Goal: Task Accomplishment & Management: Complete application form

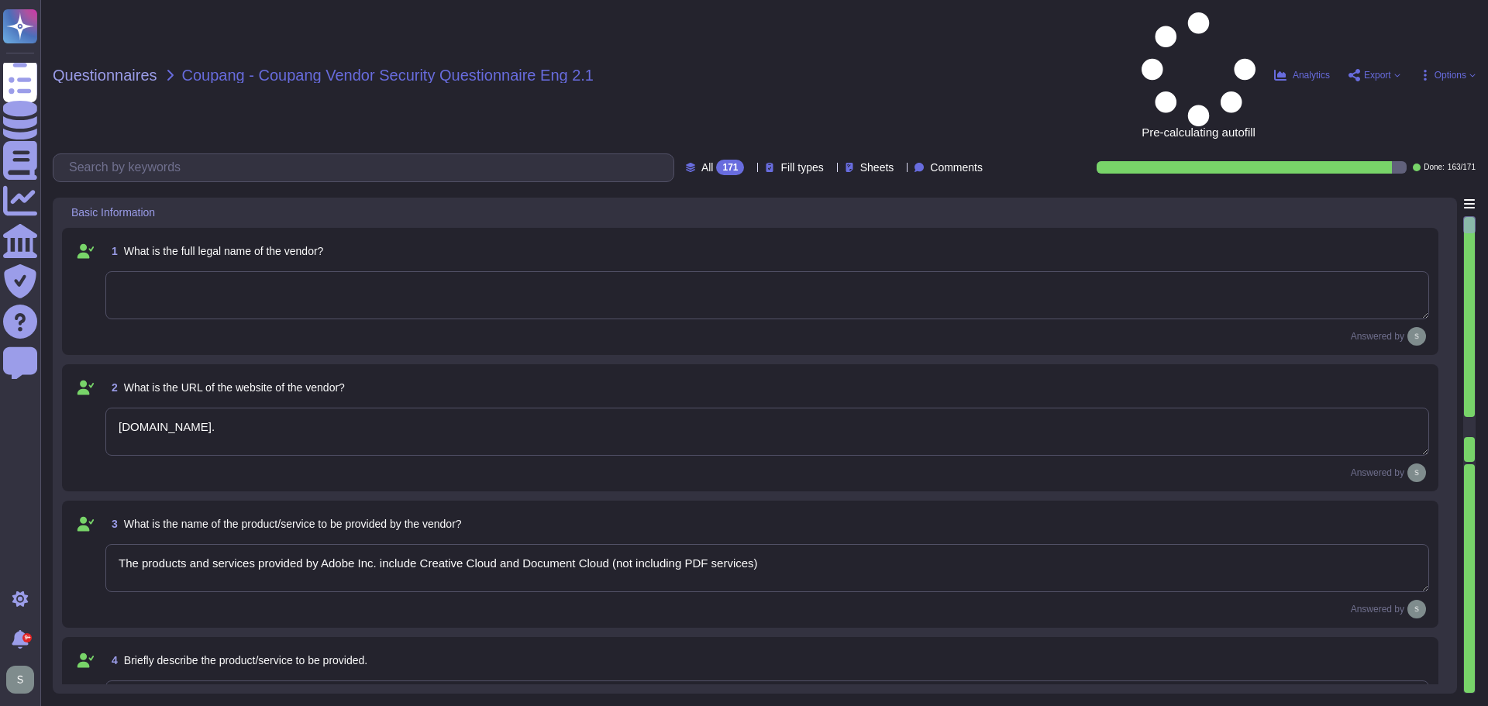
type textarea "[DOMAIN_NAME]."
type textarea "The products and services provided by Adobe Inc. include Creative Cloud and Doc…"
type textarea "Solutions Consultant to provide response"
type textarea "Adobe offers several APIs to its clients, enabling them to integrate Adobe serv…"
type textarea "Yes, Adobe maintains enterprise Information Security and Privacy Policies that …"
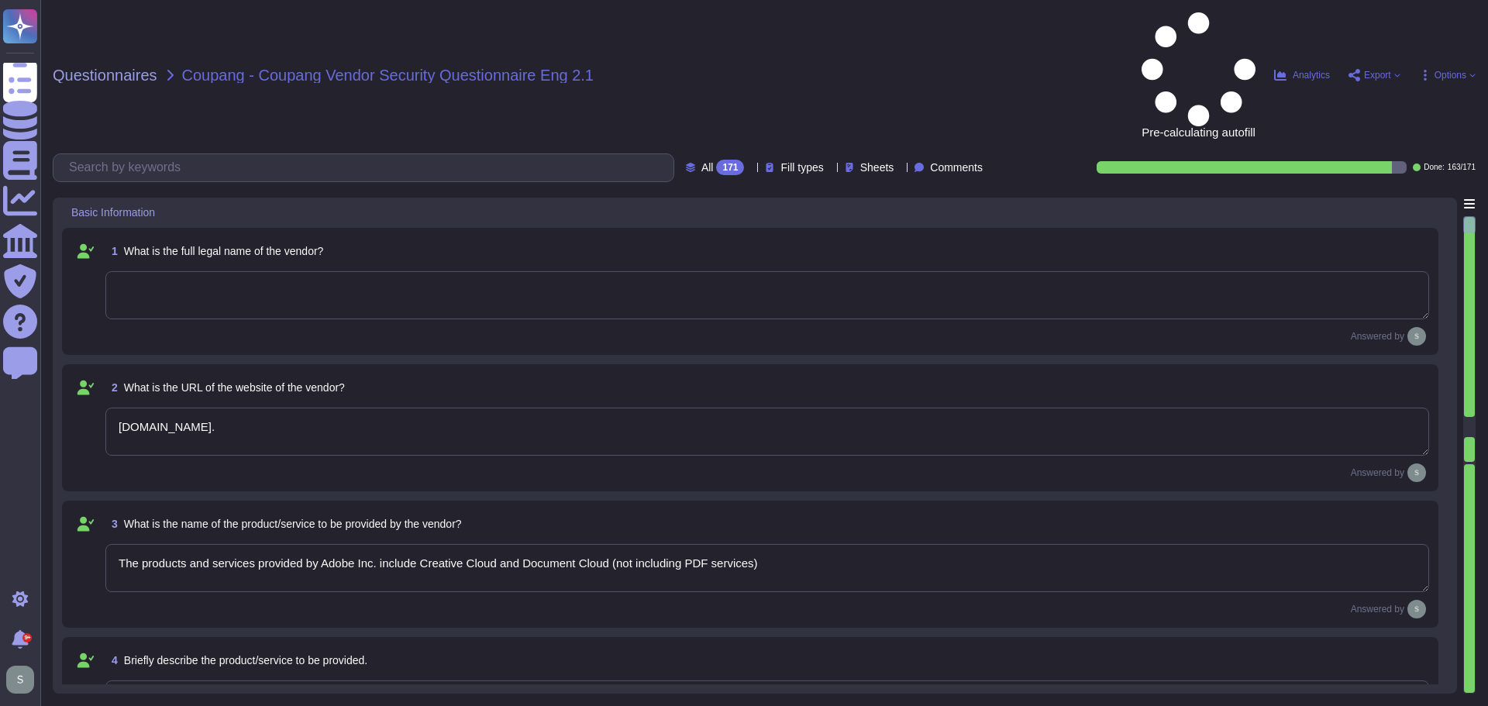
type textarea "Adobe has appointed a Chief Security Officer (CSO) who is responsible for secur…"
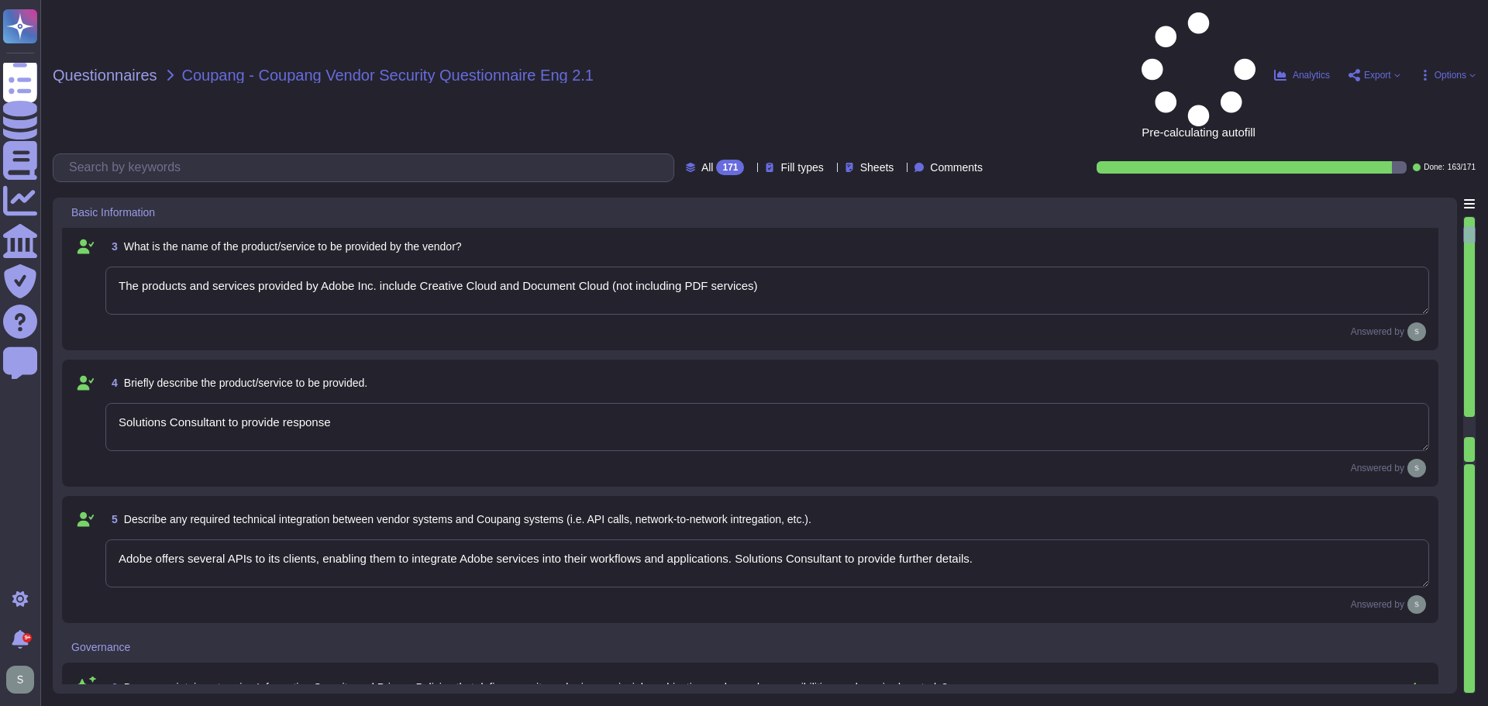
scroll to position [543, 0]
type textarea "Yes, we deliver regular information security and privacy training to educate ou…"
type textarea "Adobe has implemented a comprehensive Business Continuity and Disaster Recovery…"
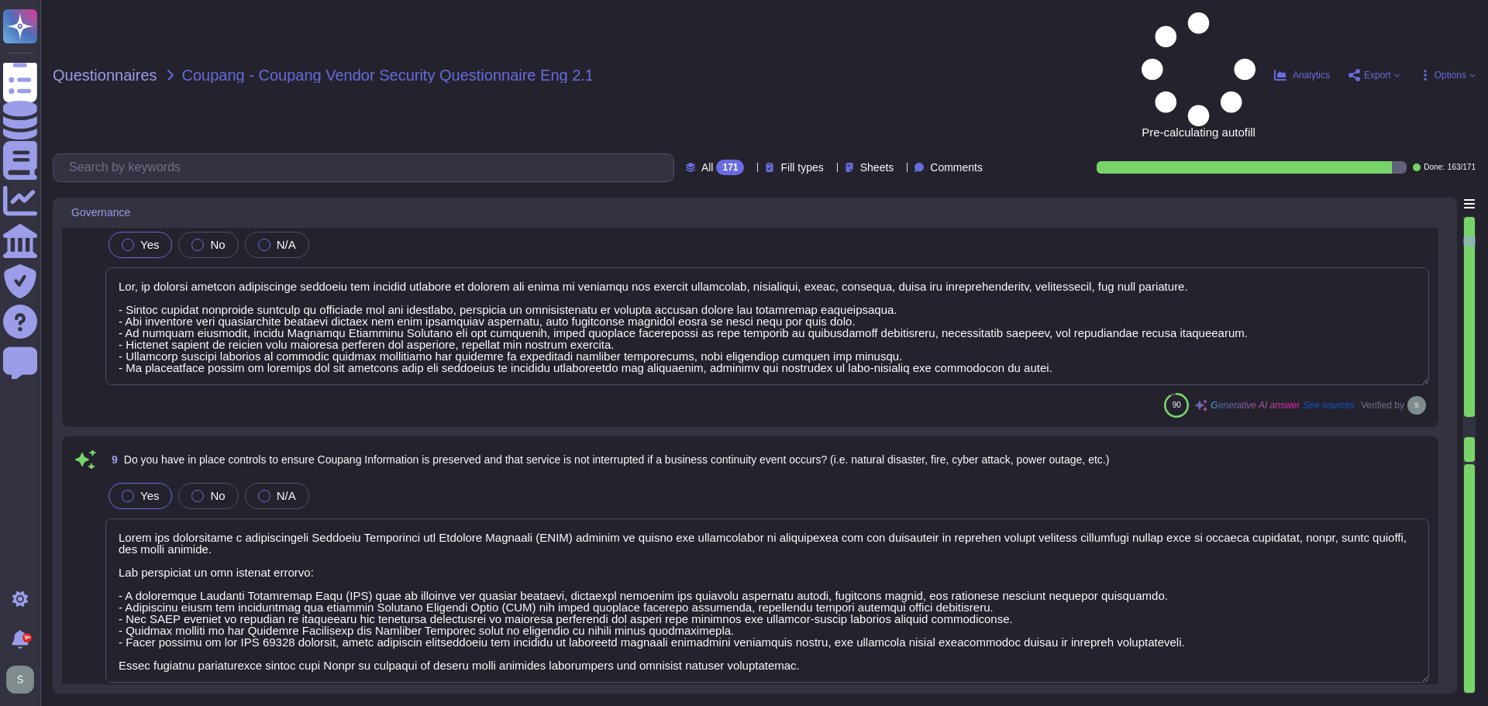
type textarea "Yes, we have a documented and approved Incident Response Plan in place that out…"
type textarea "For incidents: The Incident Response Team coordinates incident response activit…"
type textarea "The timeframe for notification is governed by the laws and regulations of the c…"
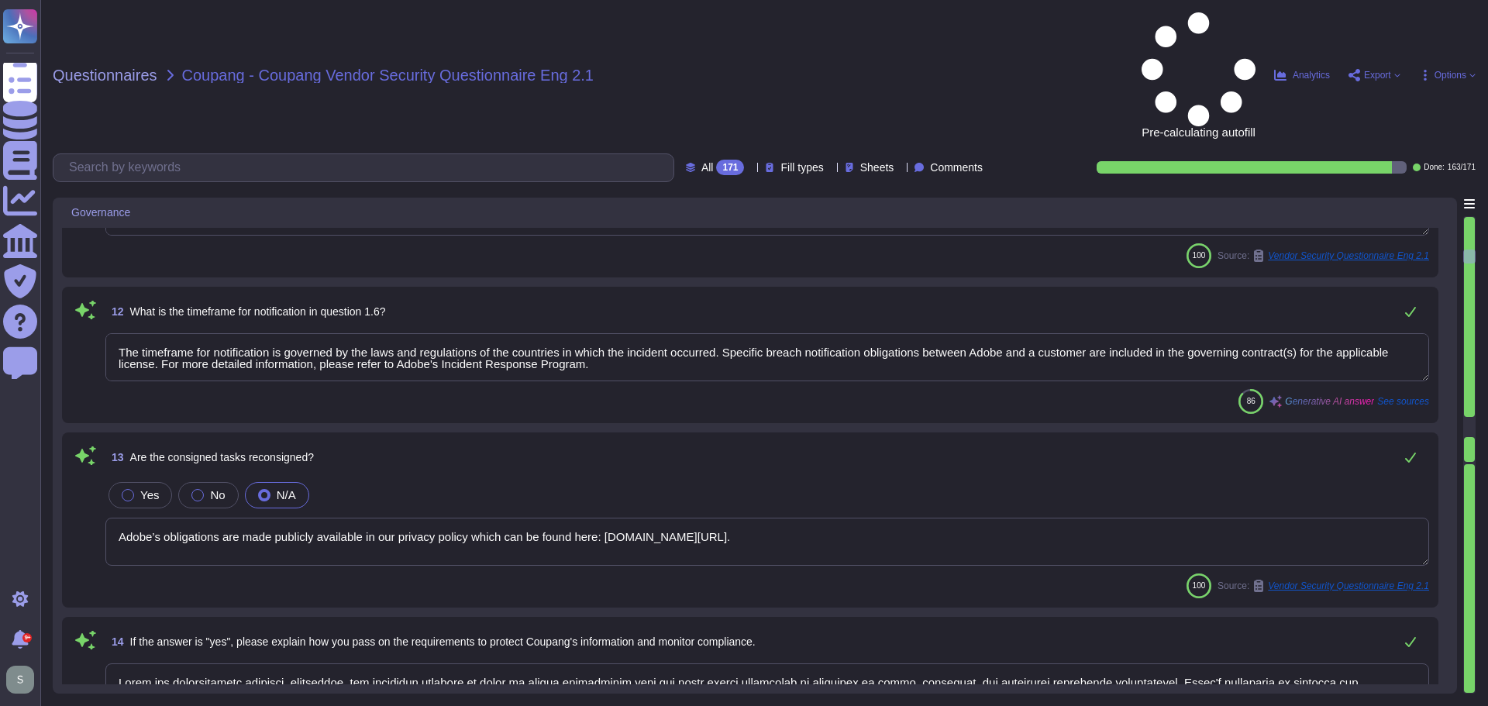
type textarea "Adobe’s obligations are made publicly available in our privacy policy which can…"
type textarea "Adobe has comprehensive policies, procedures, and technical measures in place t…"
type textarea "Adobe has a policy in place for the secure deletion and destruction of data, wh…"
type textarea "a) We retain personal information related to our contract and business transact…"
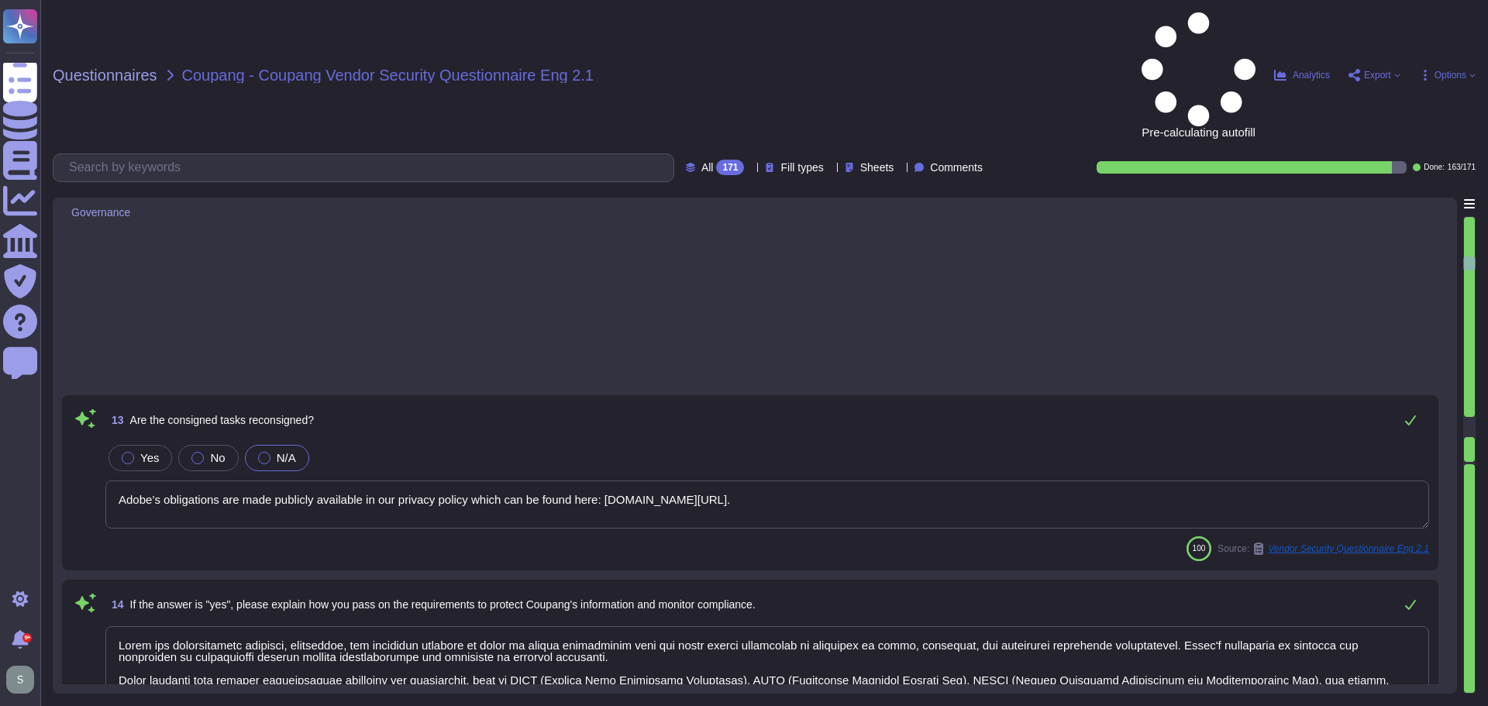
type textarea "Yes, Adobe instructs all employees to report any identified or suspected inform…"
type textarea "Adobe employees at an office location that do not have access to confidential o…"
type textarea "Coupang Information is maintained in controlled areas that are protected by var…"
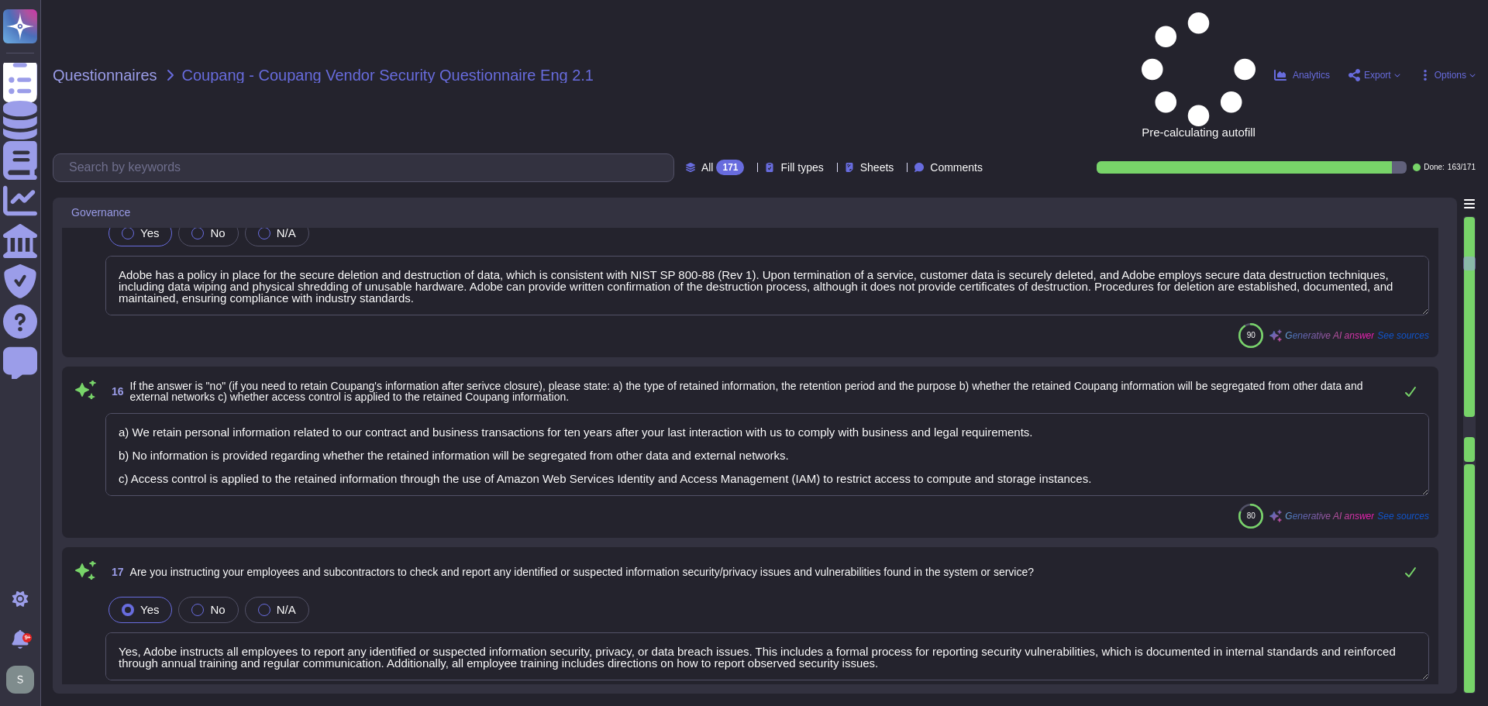
scroll to position [2635, 0]
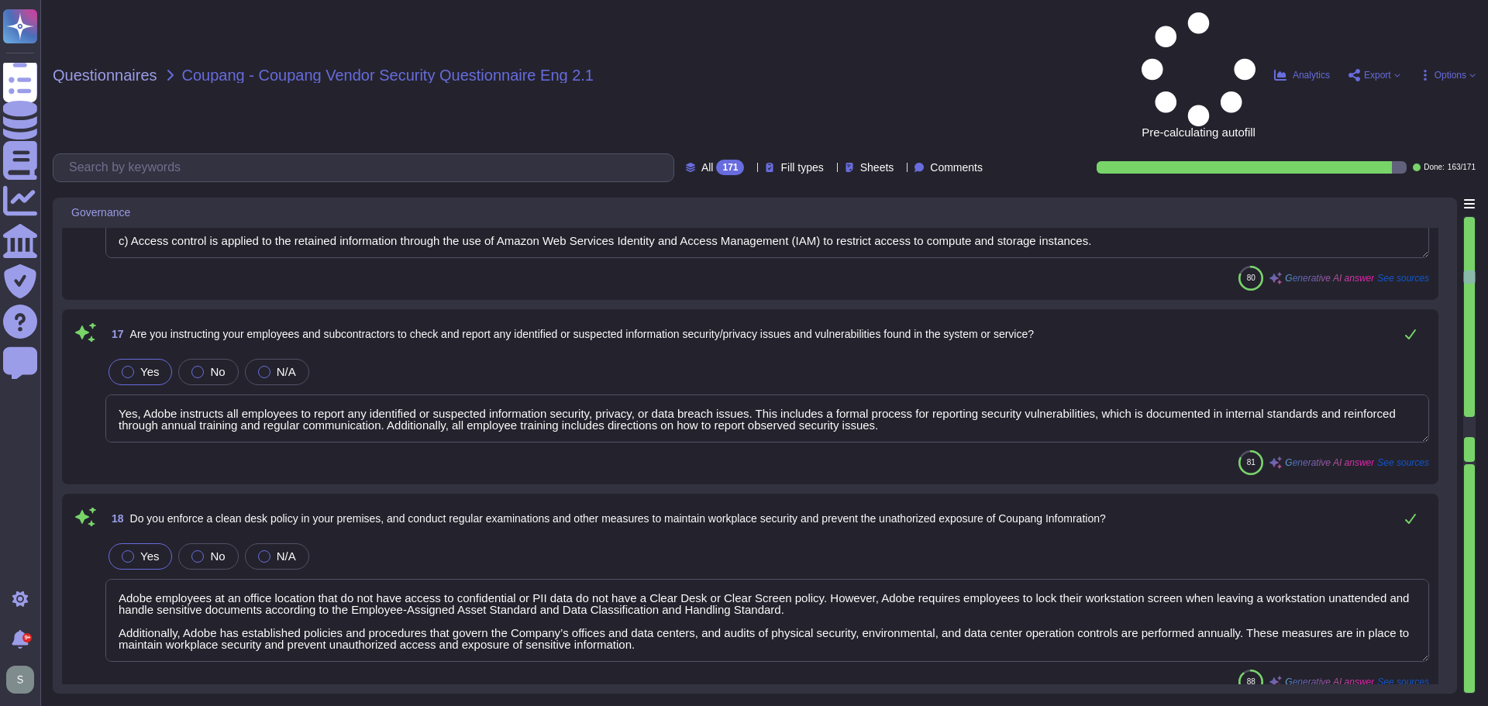
type textarea "Lor, ipsum do s ametcon ad elits, doeius, tem incidi utlabo etdolo magnaaliqua …"
type textarea "System access granting, adjusting, and revoking activities are logged, and appr…"
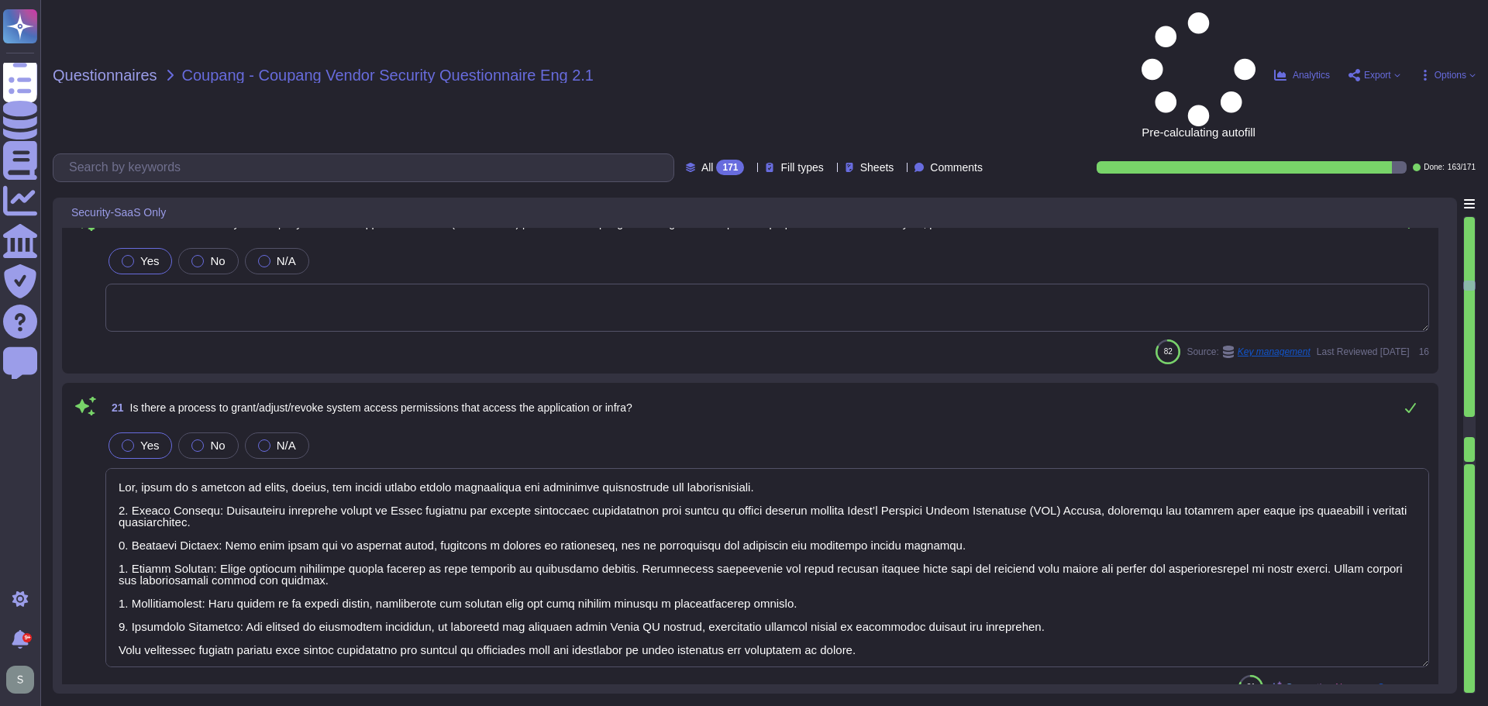
type textarea "The default sign-in session timeout value is 24 hours."
type textarea "Yes, the session timeout may be configured by the customer. Additionally, sessi…"
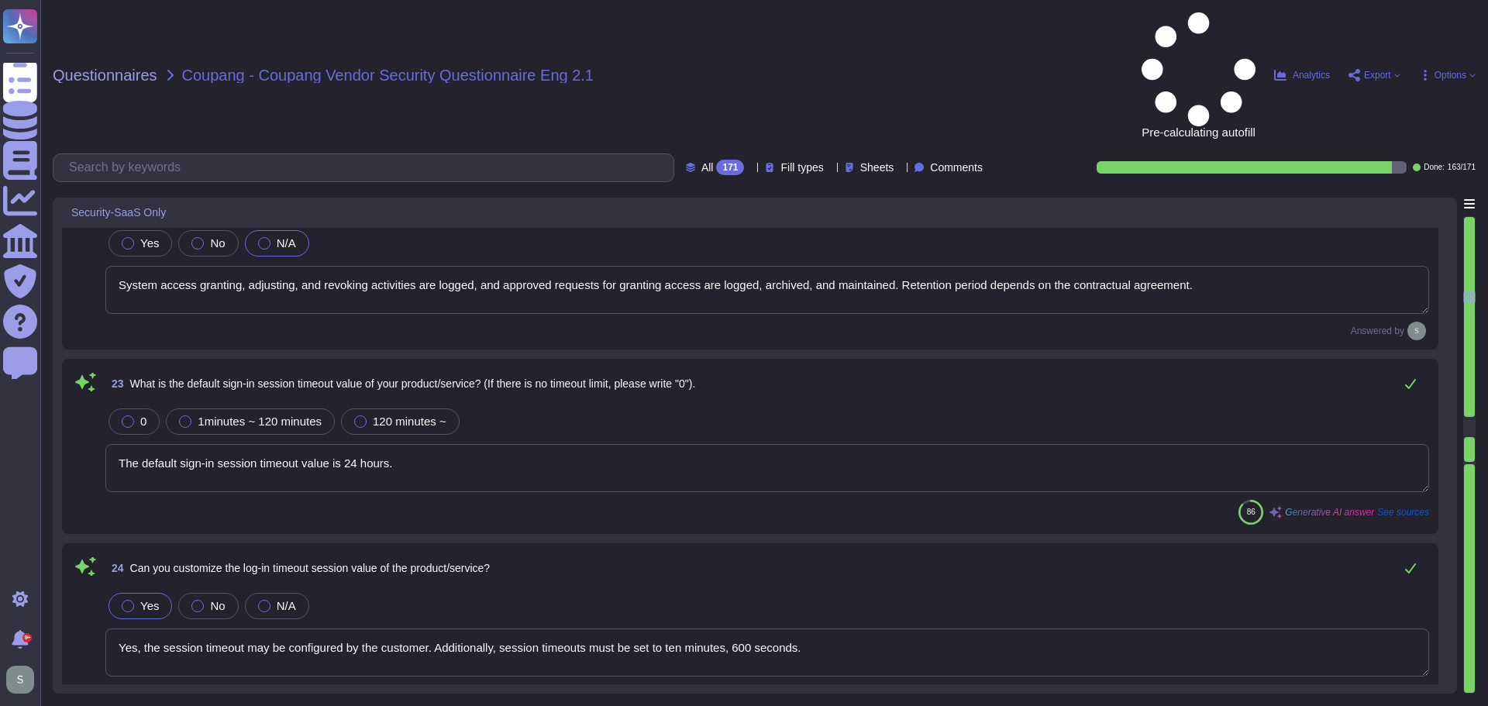
scroll to position [4186, 0]
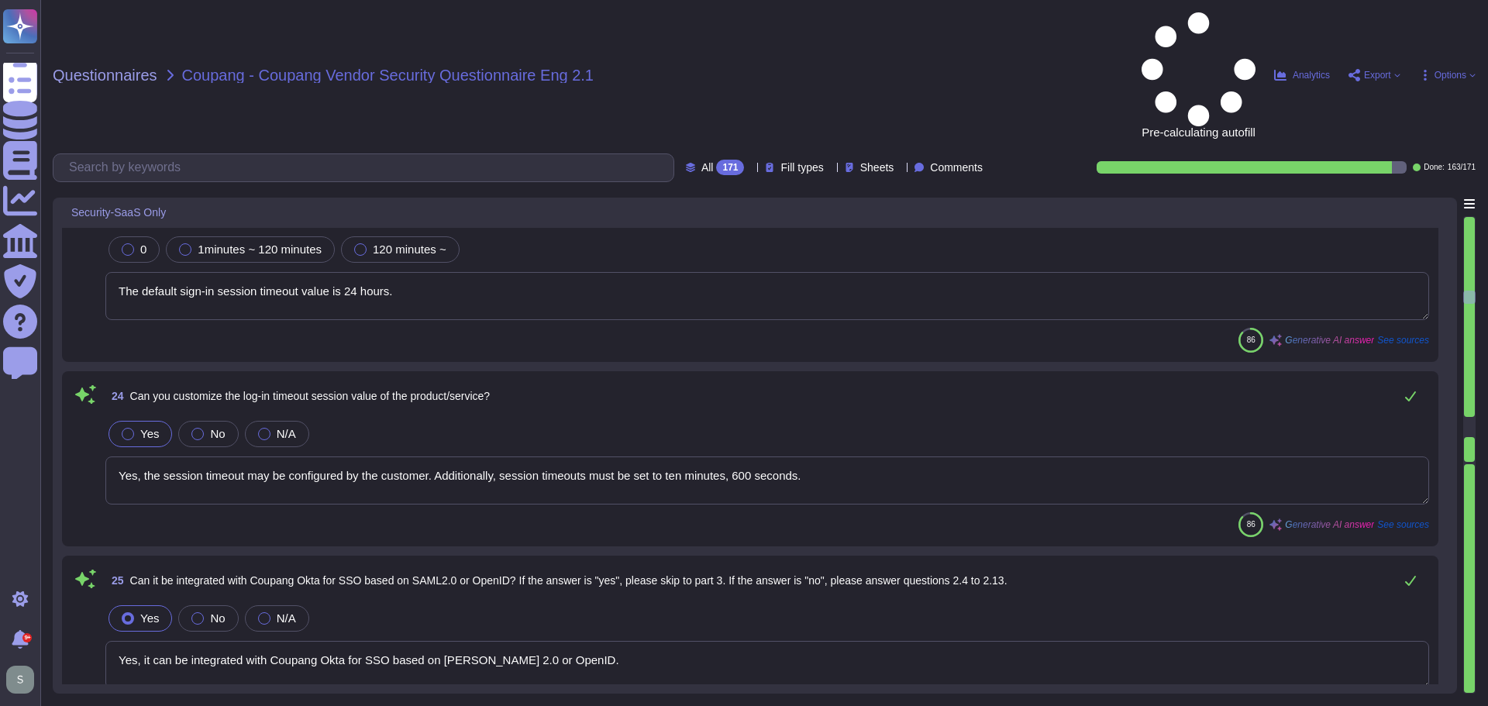
type textarea "Yes, it can be integrated with Coupang Okta for SSO based on [PERSON_NAME] 2.0 …"
type textarea "Each user must have a unique personal account created using Adobe's Identity an…"
type textarea "Yes, multi-factor authentication (MFA) is required prior to obtaining access to…"
type textarea "Yes, we require complicated password settings. Passwords must be a minimum of 1…"
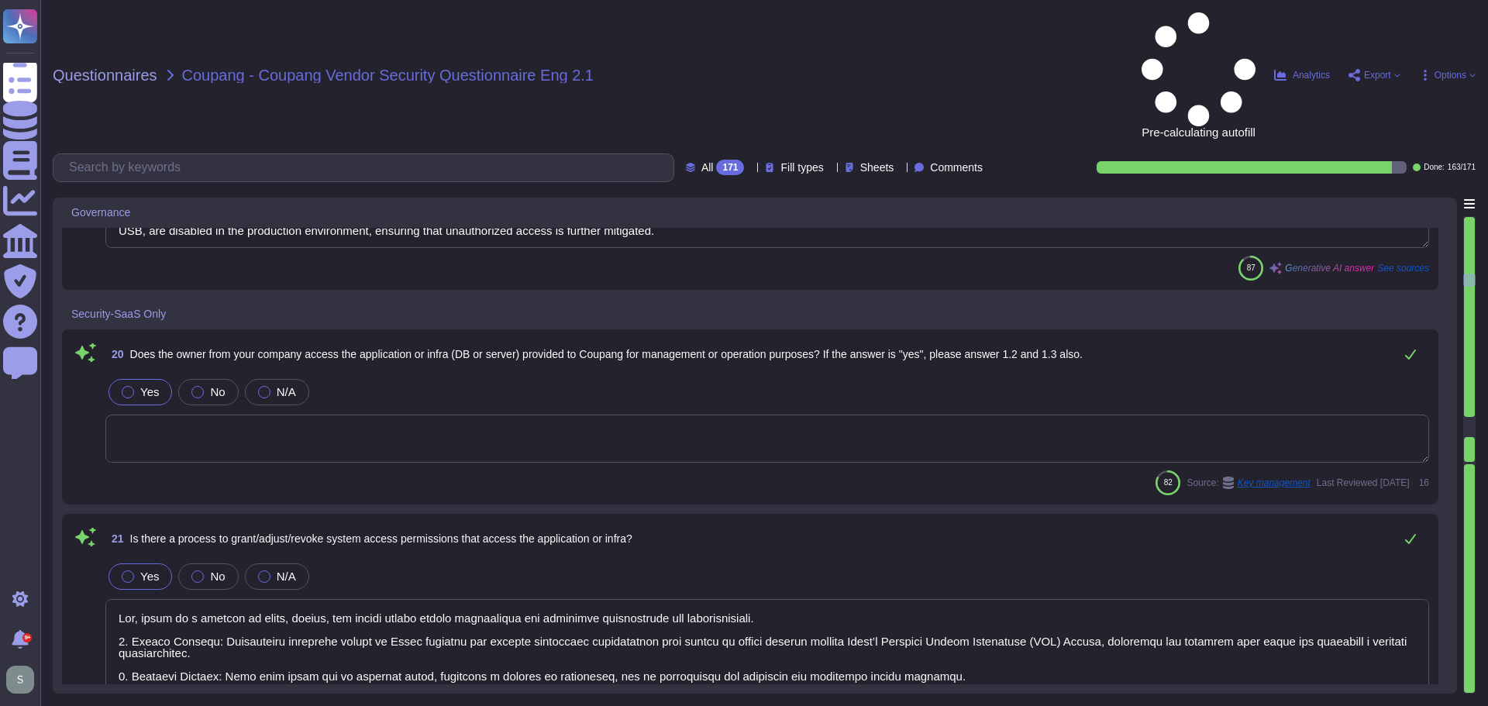
type textarea "Yes, Adobe instructs all employees to report any identified or suspected inform…"
type textarea "Adobe employees at an office location that do not have access to confidential o…"
type textarea "Coupang Information is maintained in controlled areas that are protected by var…"
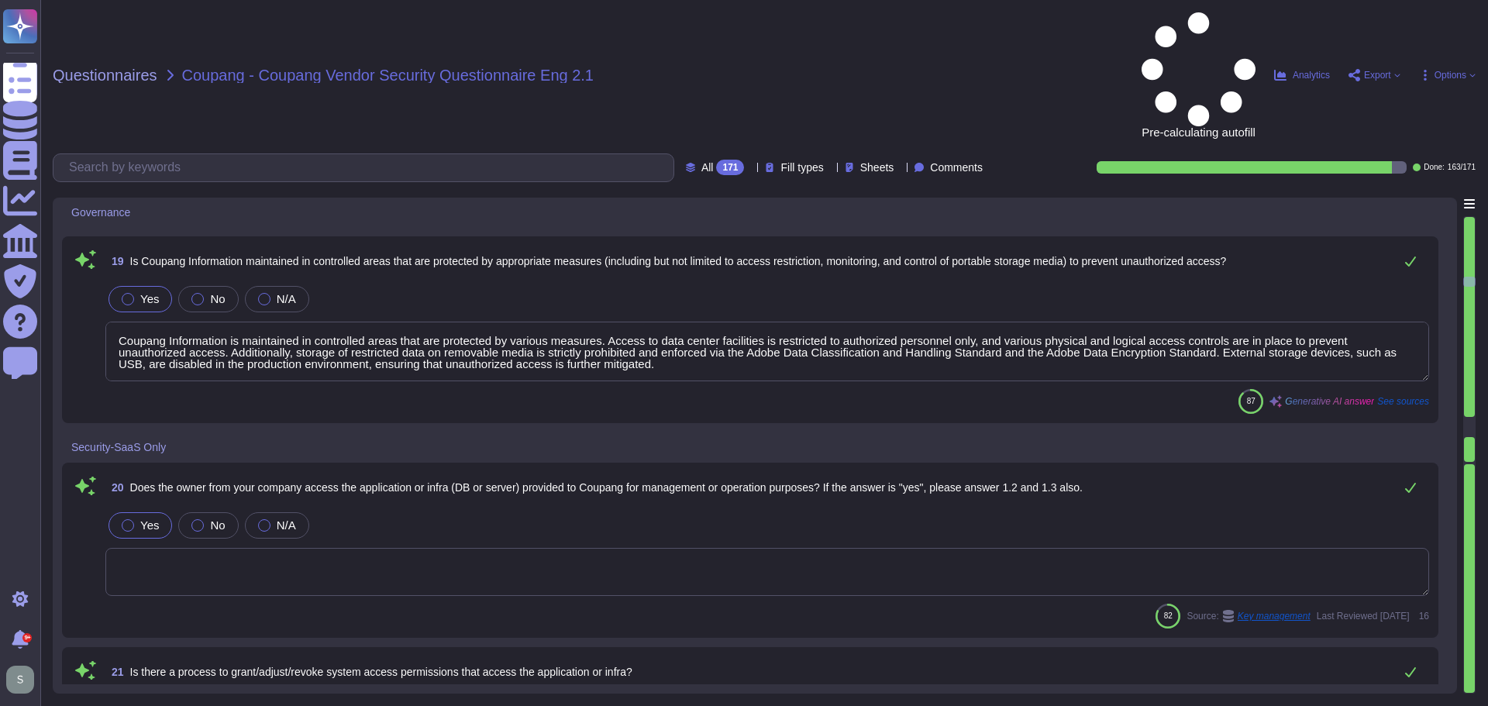
scroll to position [3333, 0]
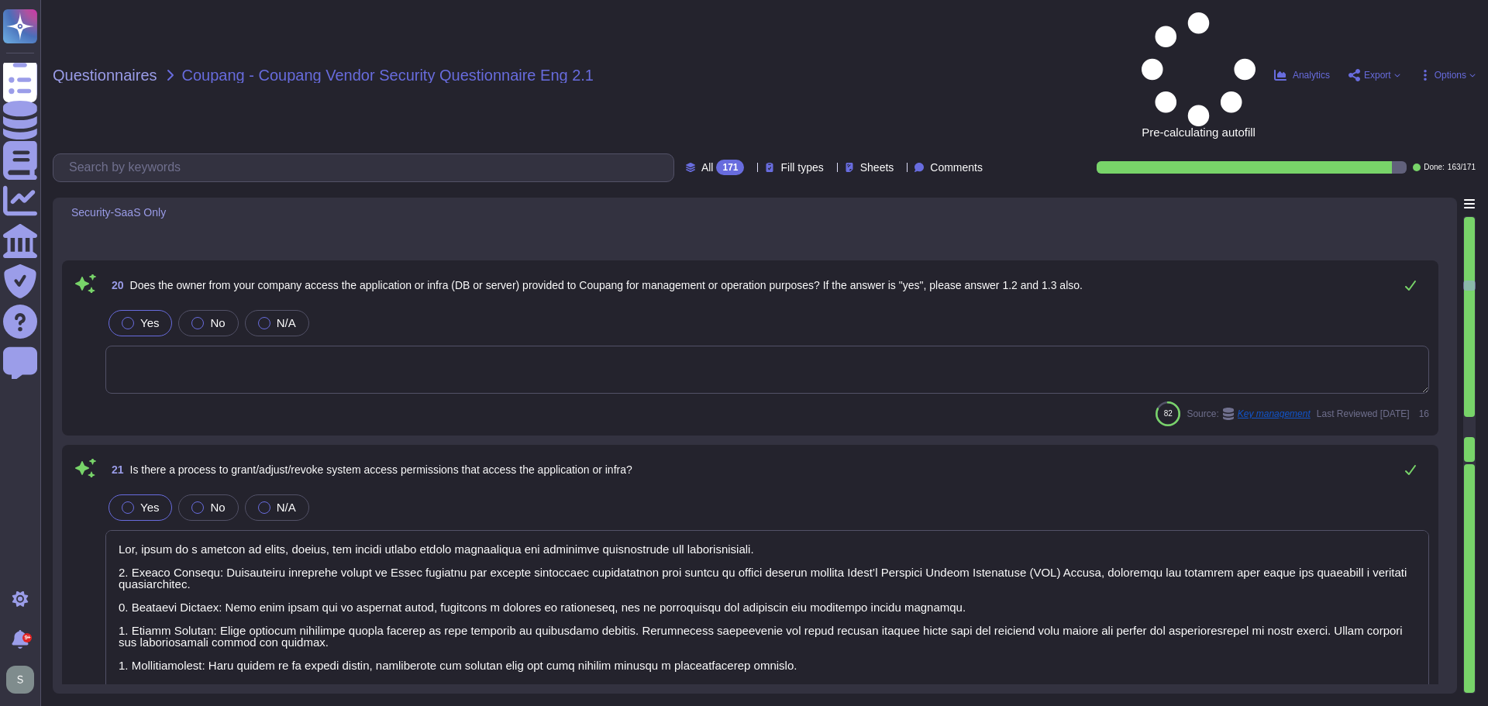
type textarea "Yes, the session timeout may be configured by the customer. Additionally, sessi…"
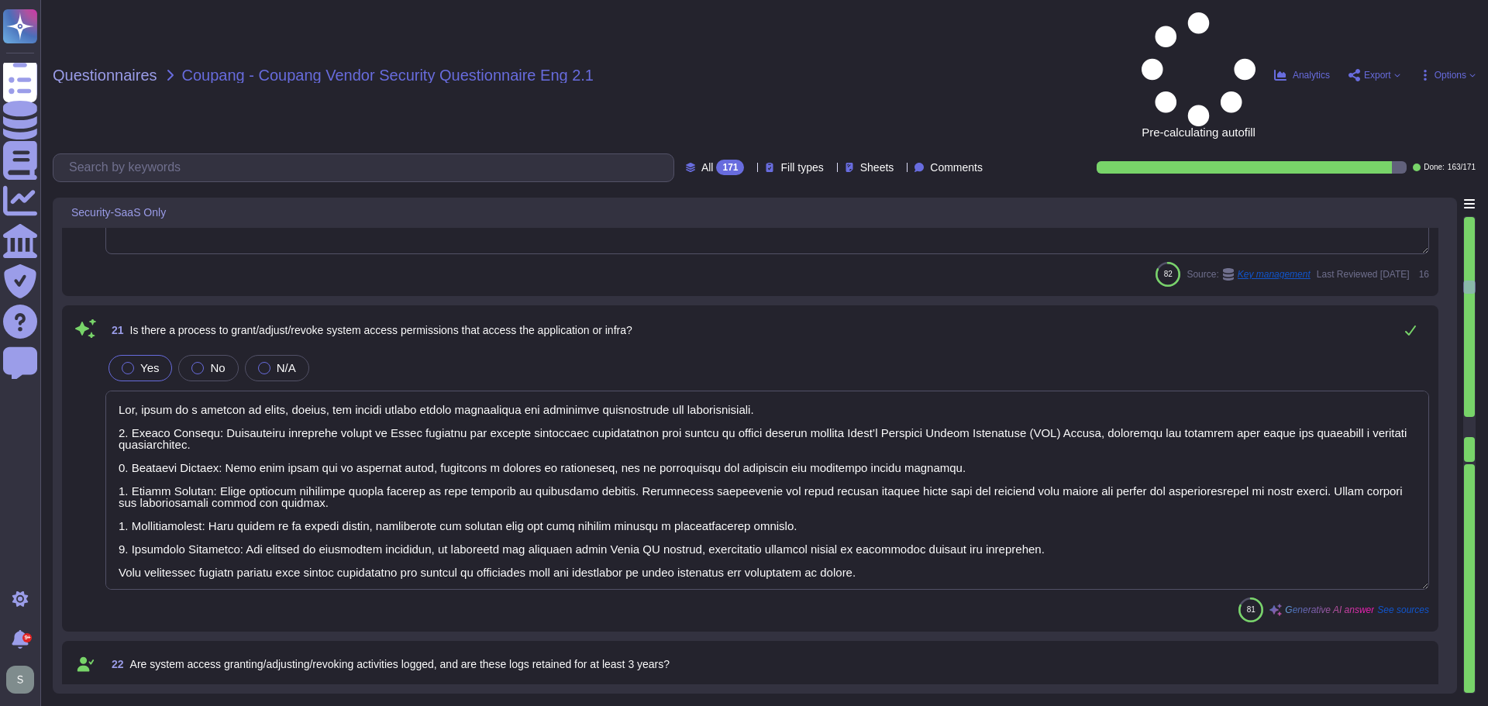
type textarea "Yes, it can be integrated with Coupang Okta for SSO based on [PERSON_NAME] 2.0 …"
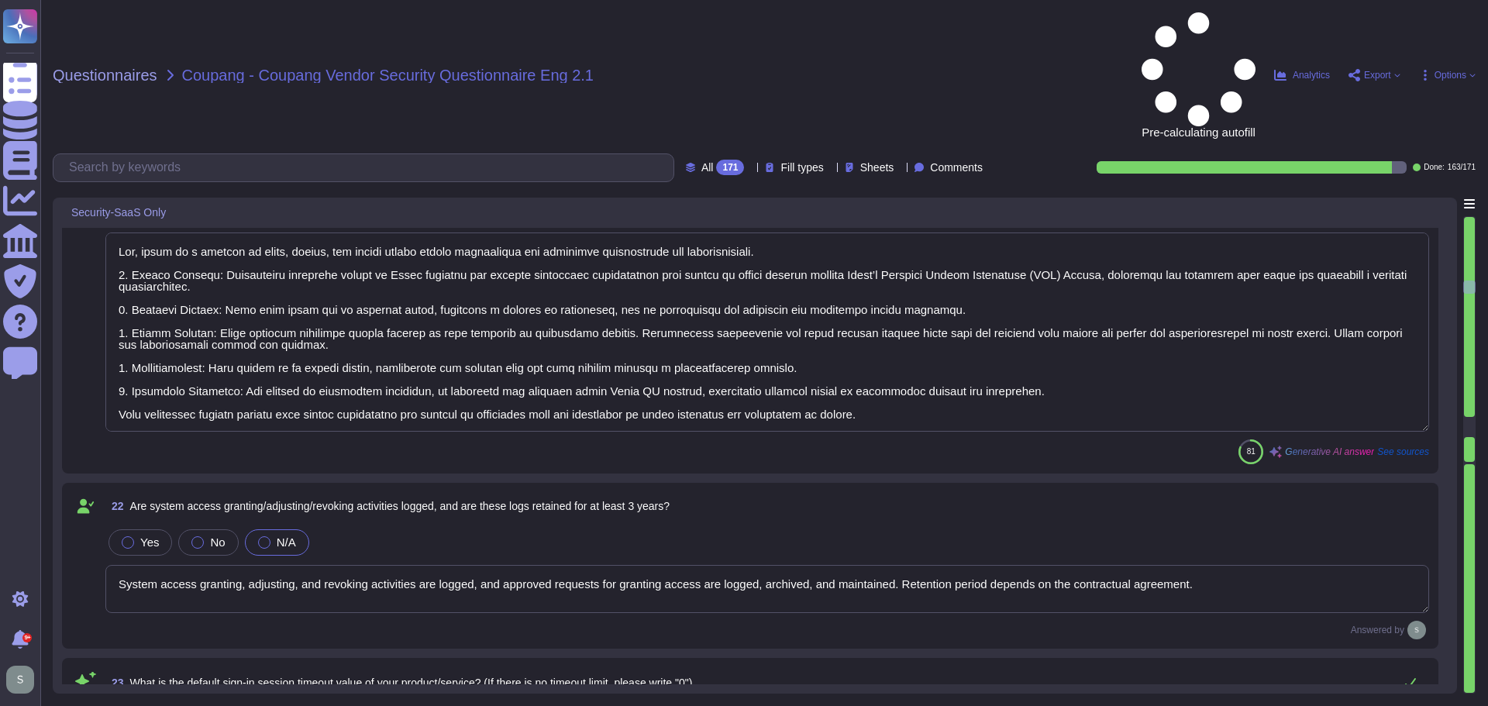
scroll to position [3876, 0]
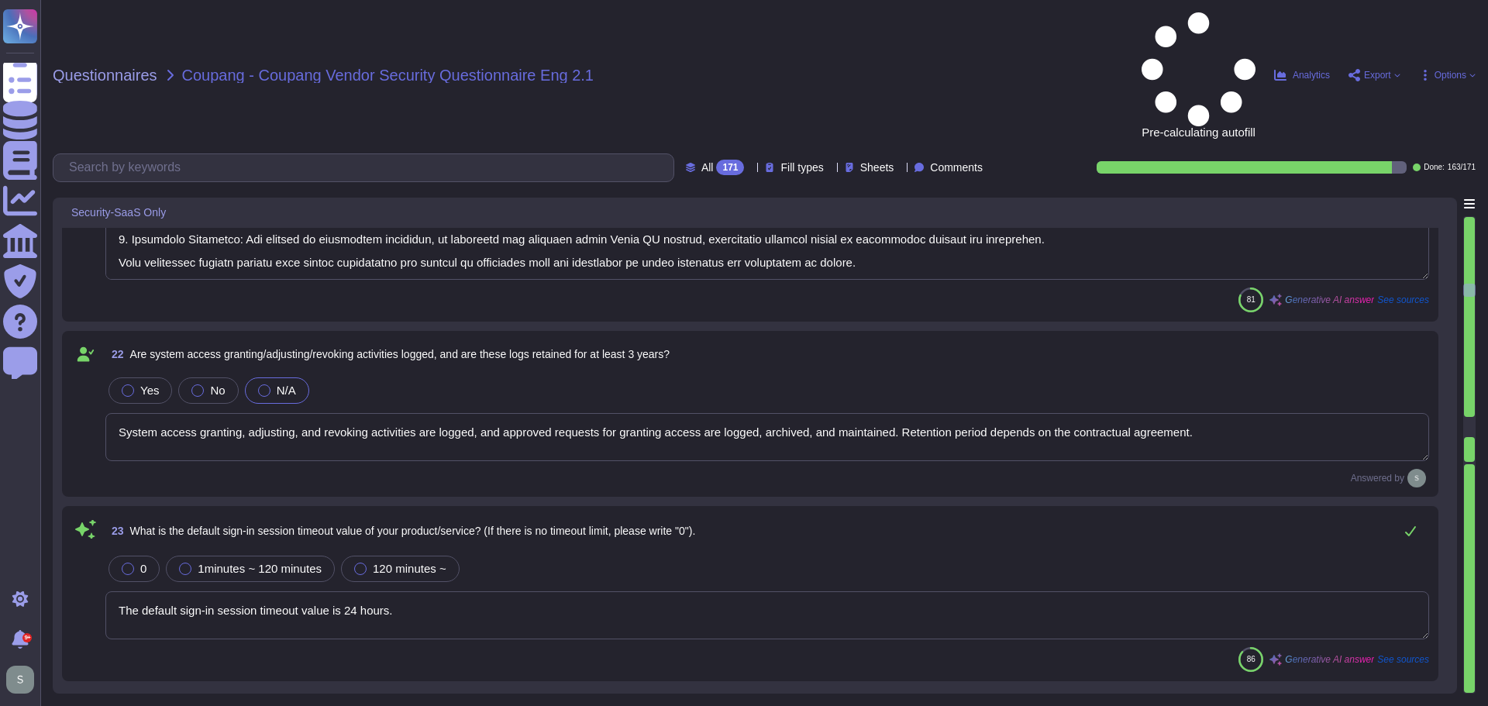
type textarea "Each user must have a unique personal account created using Adobe's Identity an…"
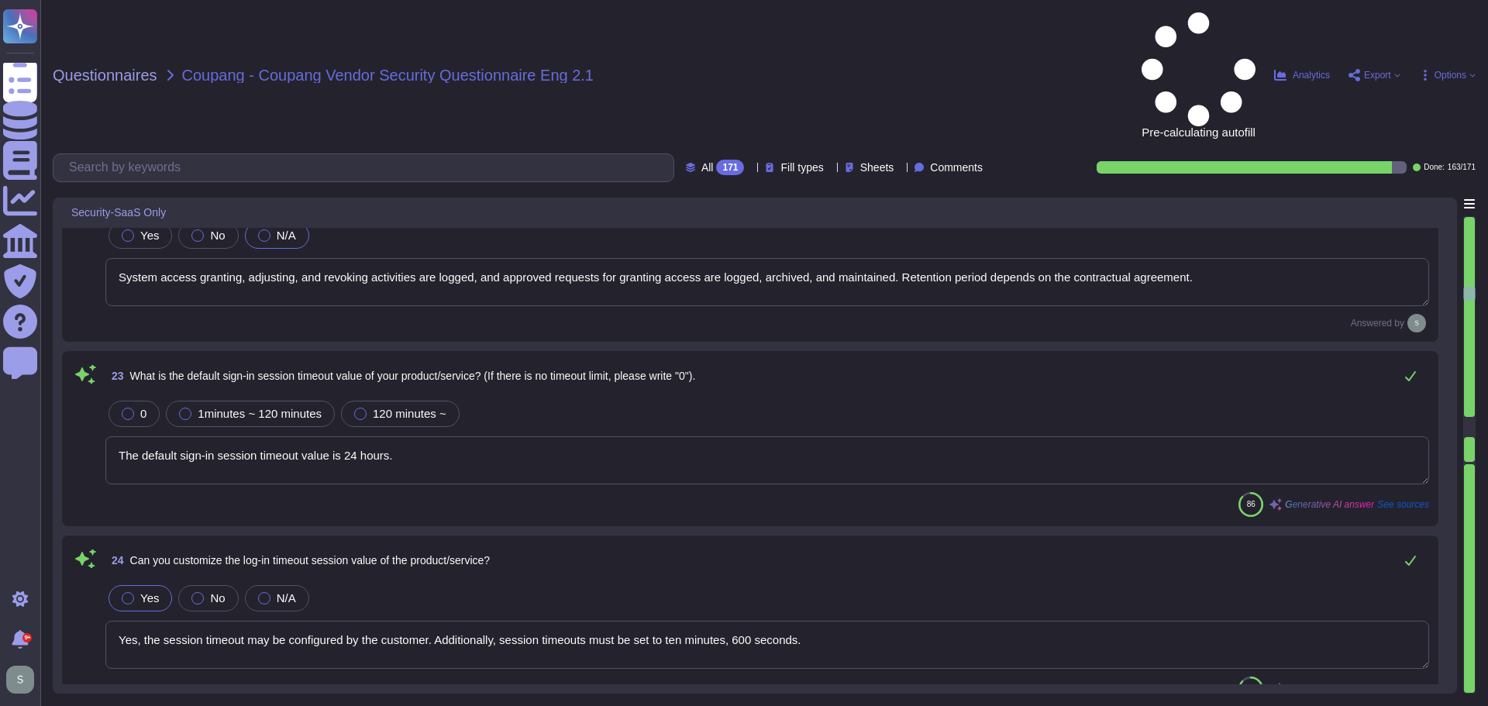
type textarea "Yes, multi-factor authentication (MFA) is required prior to obtaining access to…"
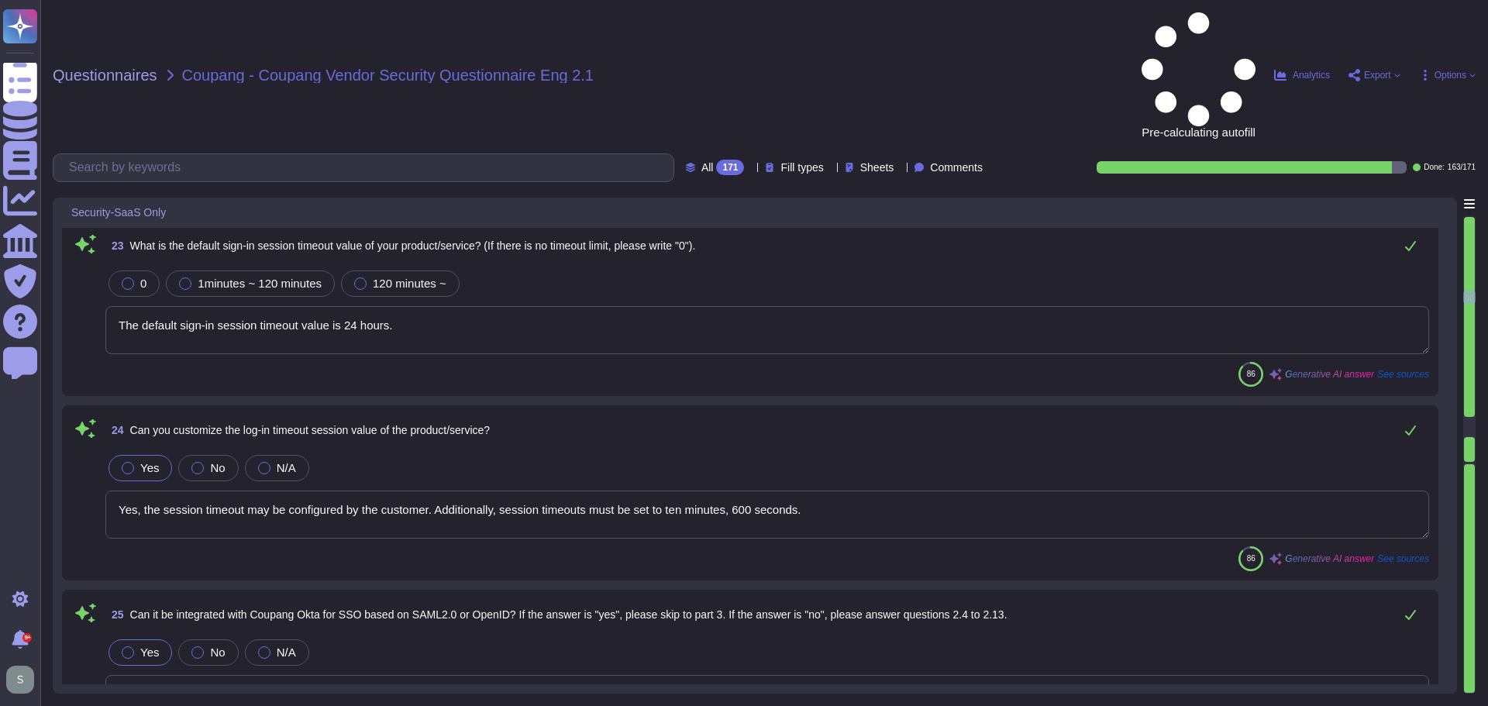
scroll to position [4263, 0]
type textarea "Yes, we require complicated password settings. Passwords must be a minimum of 1…"
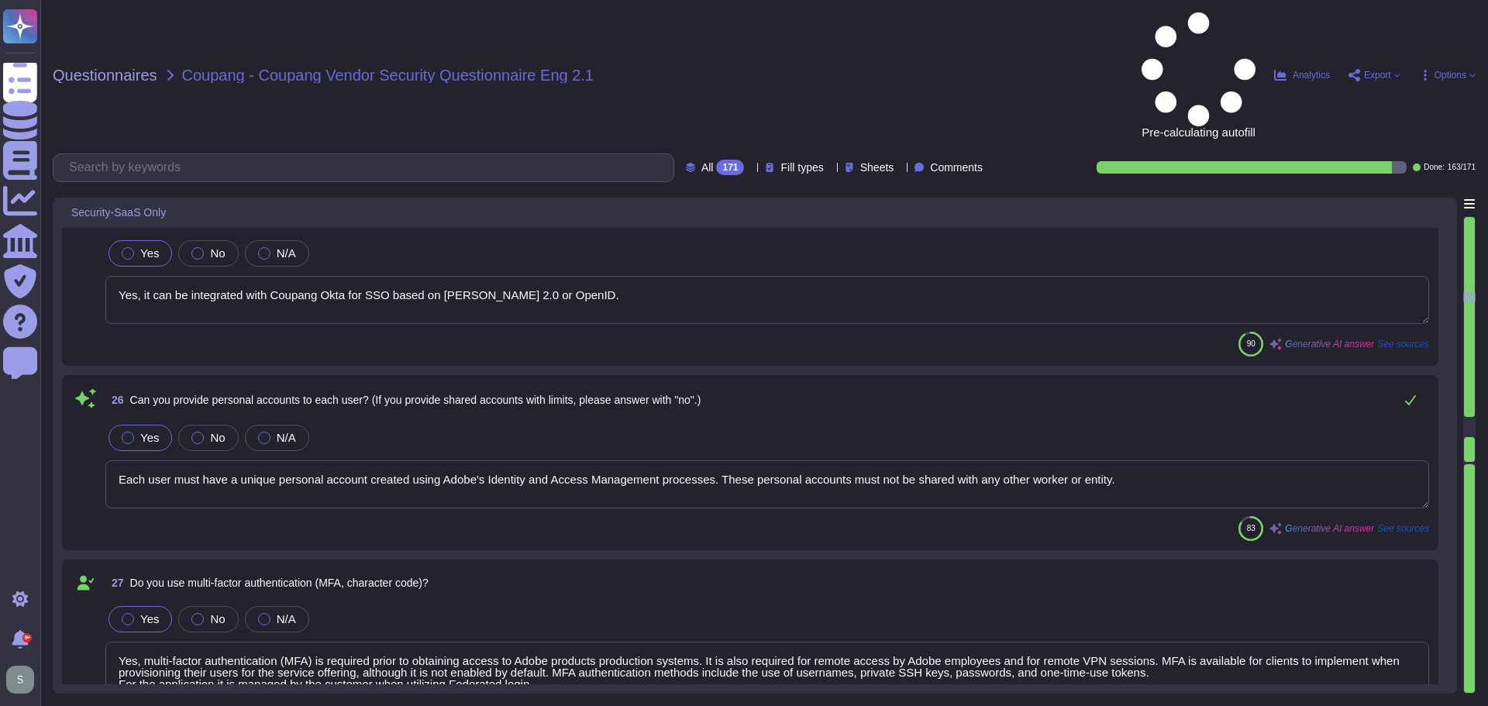
scroll to position [4651, 0]
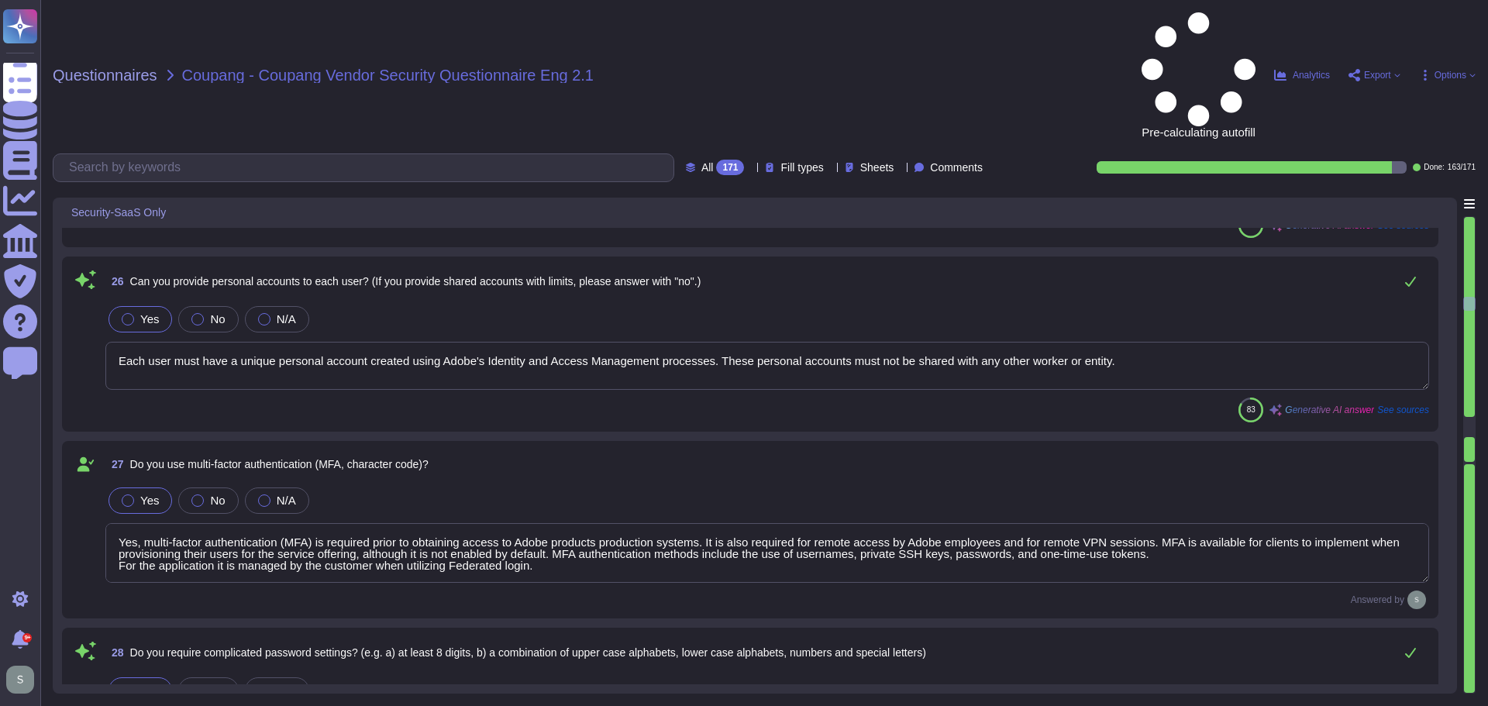
type textarea "We use SHA-256 hashing in combination with password salts and a large number of…"
type textarea "For Adobe, personnel accounts subscribed to the corporate identity management s…"
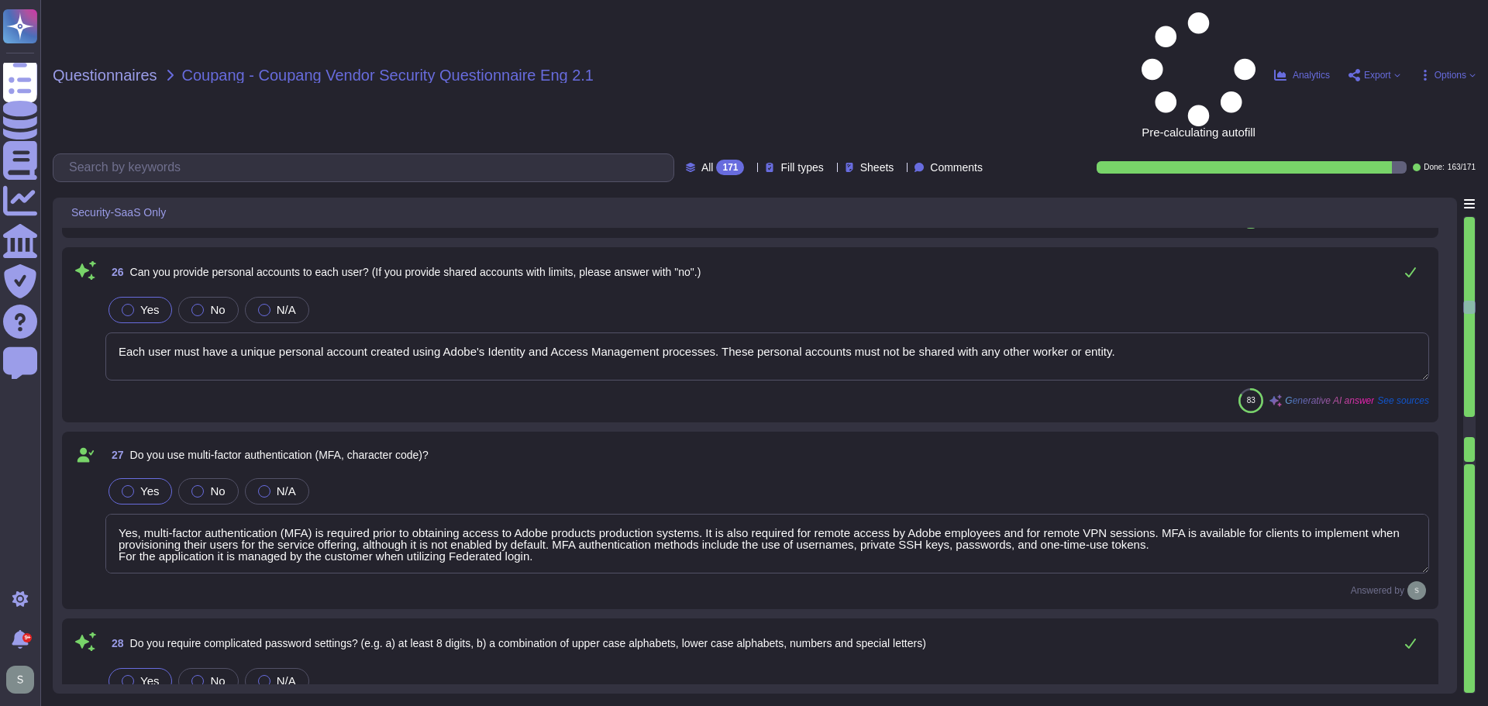
type textarea "Yes, administrator and other special purpose accounts are separately identified…"
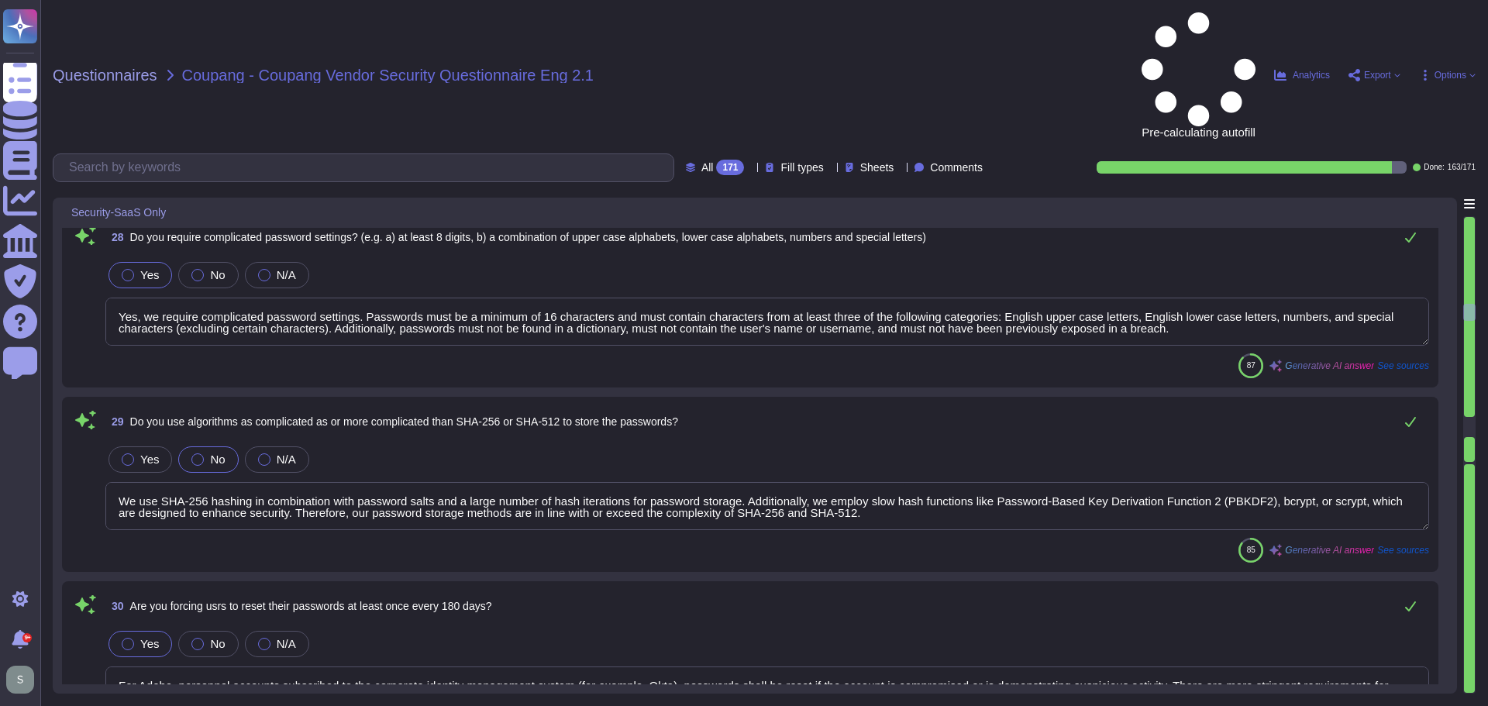
type textarea "Yes, our systems implement controls to prevent unauthorized access, including l…"
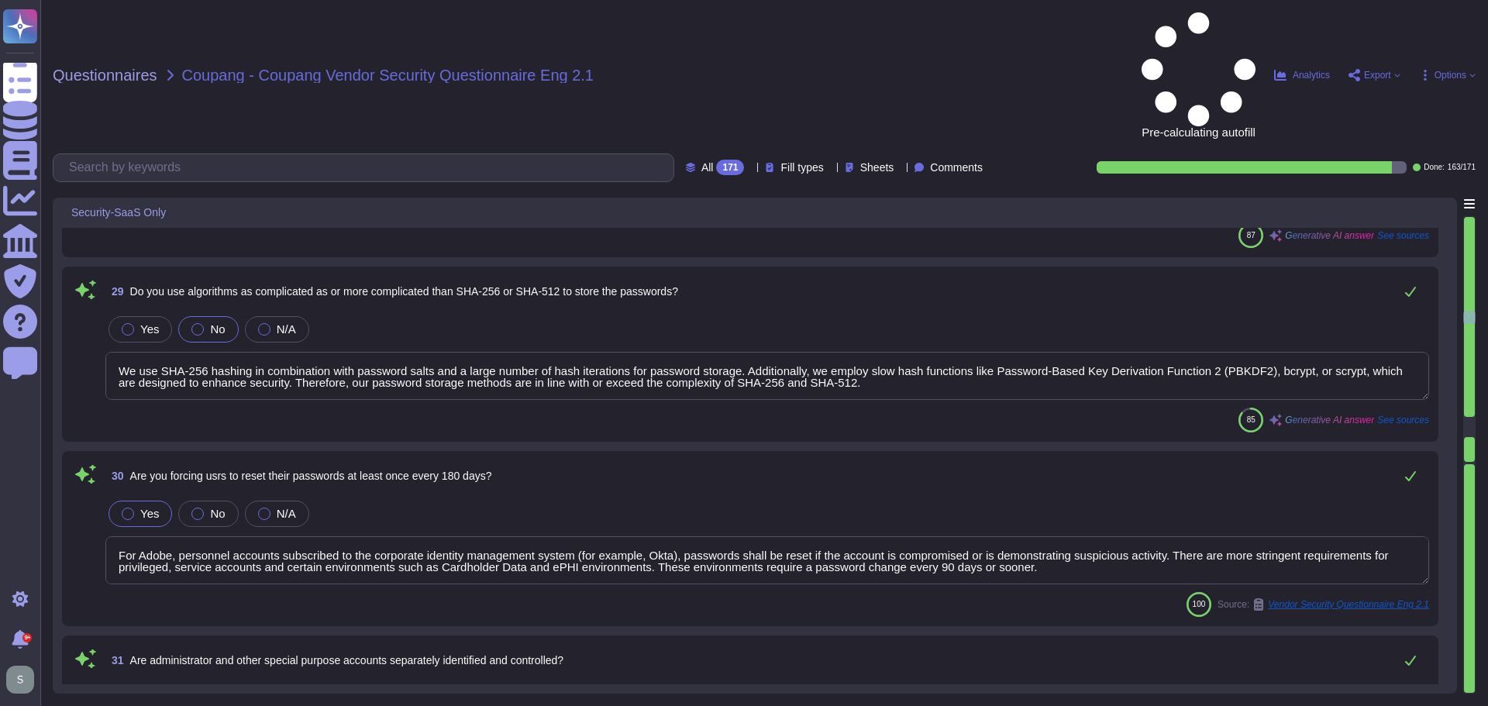
scroll to position [5271, 0]
type textarea "Yes, Adobe captures and retains logs related to authentication attempts, includ…"
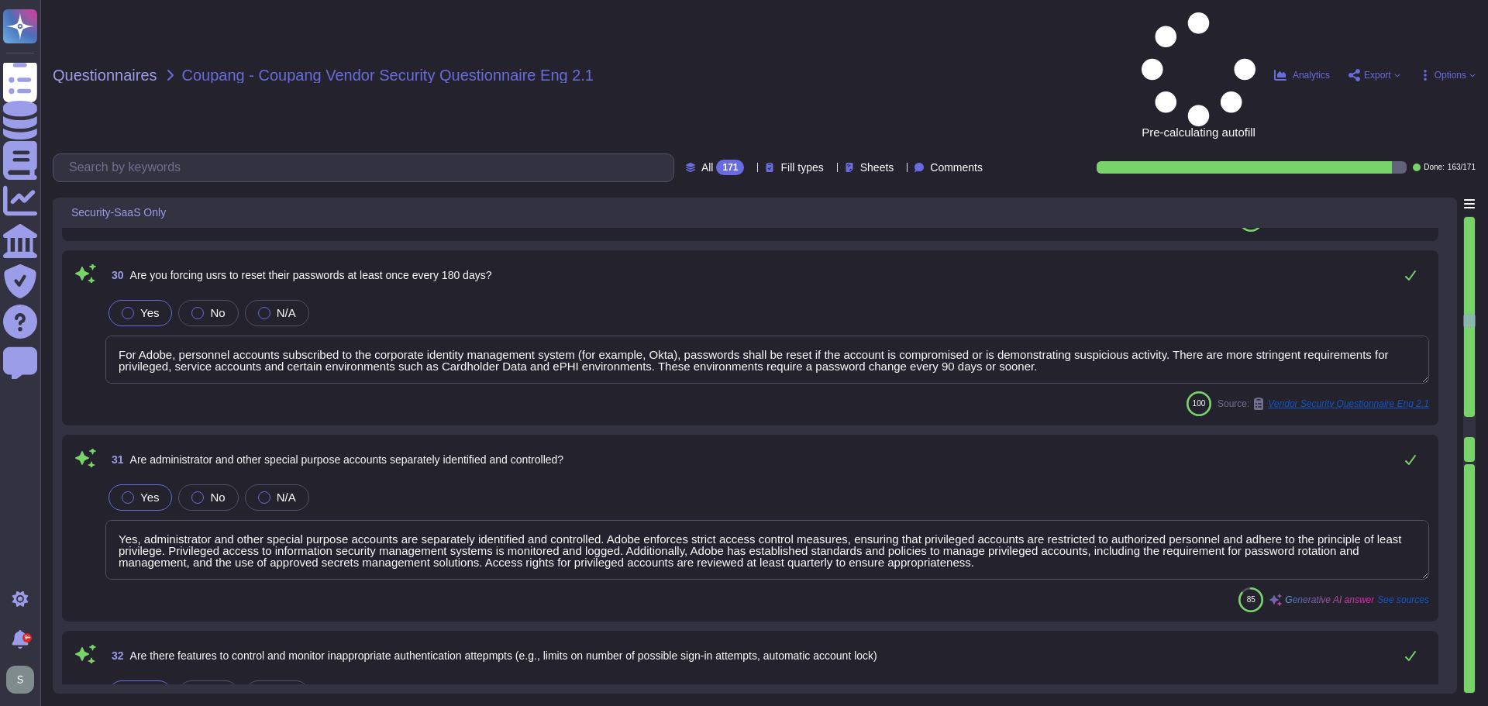
scroll to position [5426, 0]
type textarea "Yes, Adobe can provide customer logs (application logs) upon request. Adobe in …"
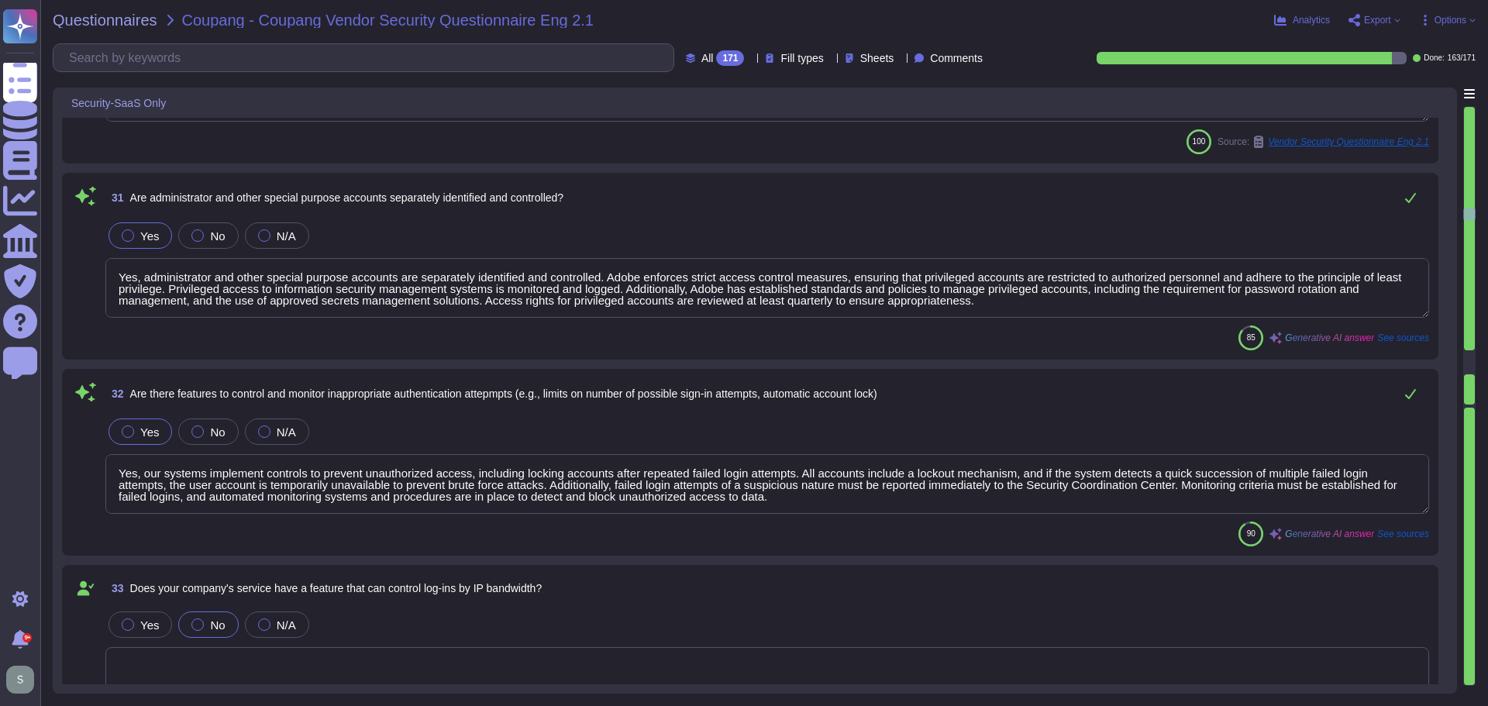
scroll to position [5581, 0]
type textarea "Third-party audit or certification reports are available under NDA and can be r…"
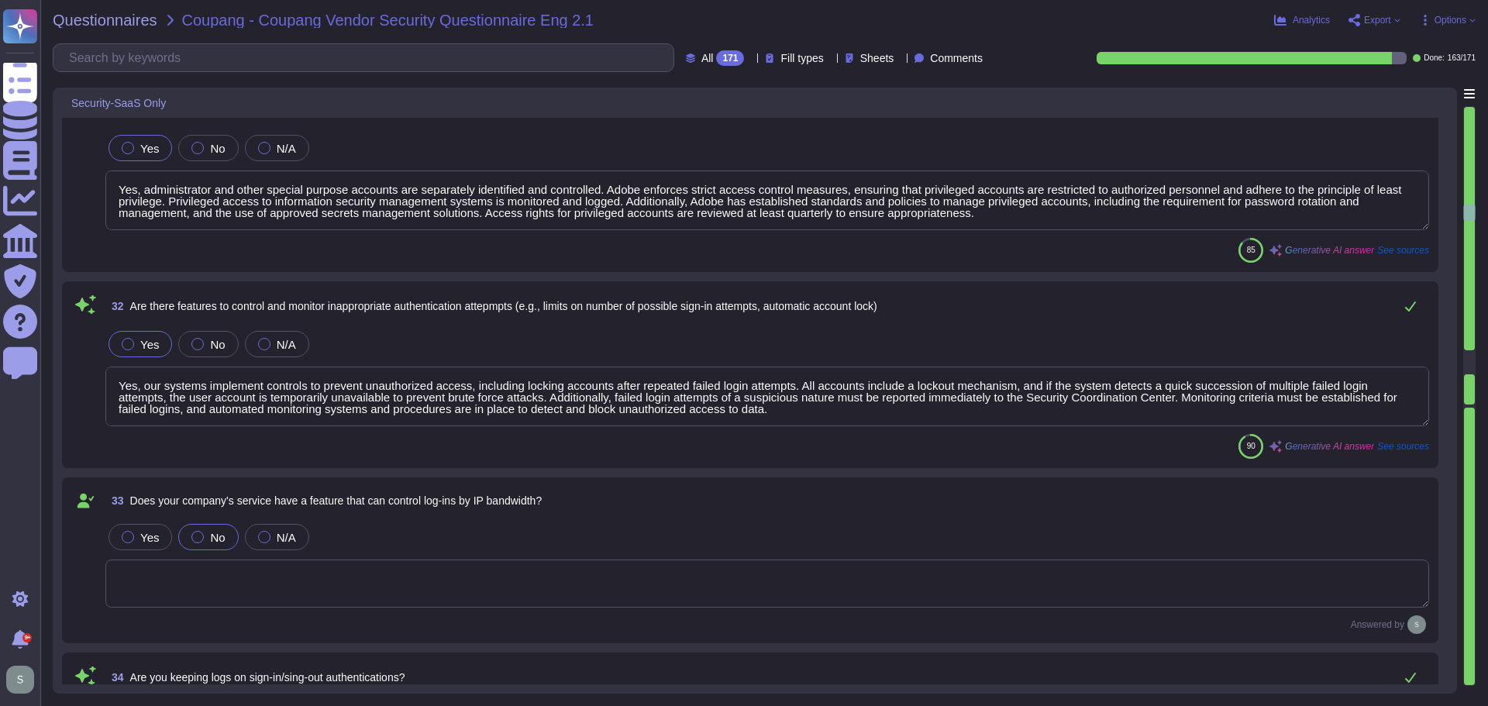
scroll to position [5426, 0]
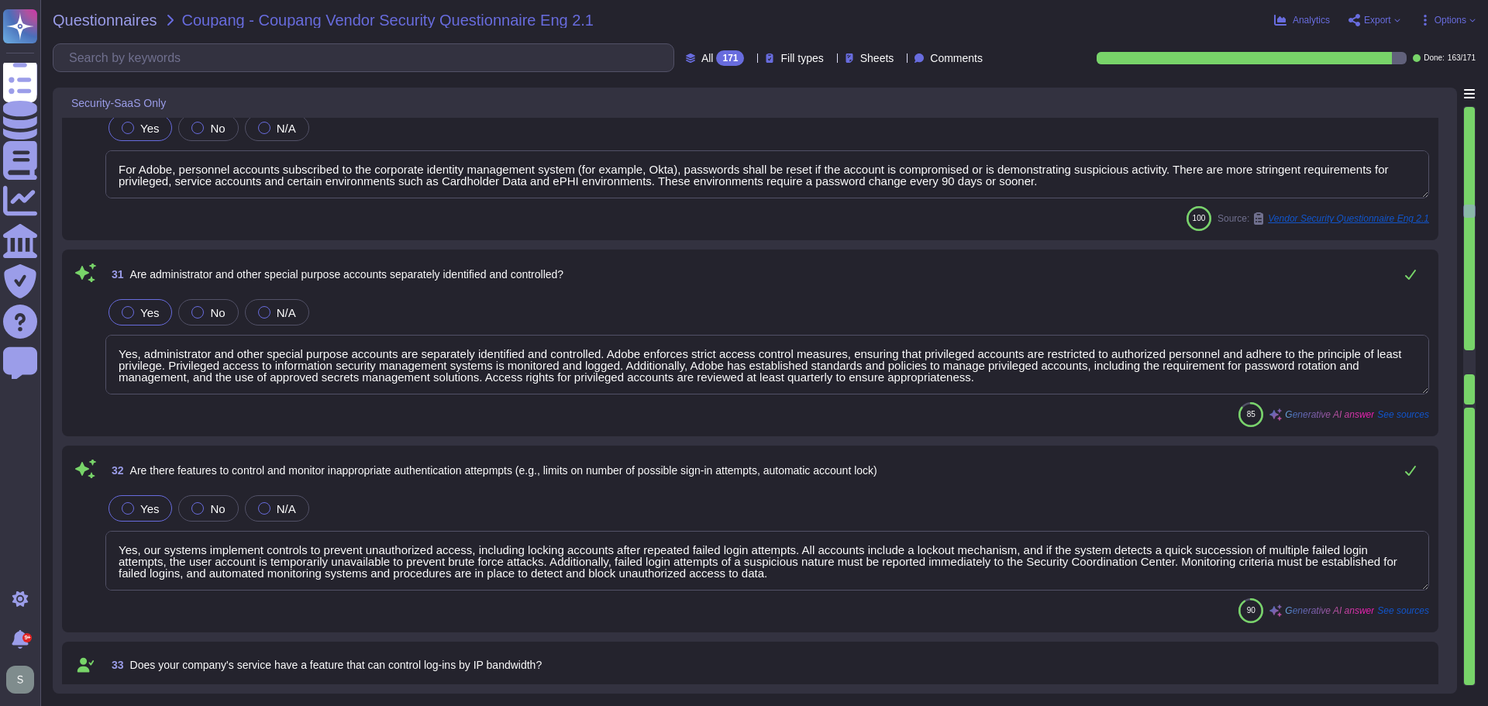
type textarea "Yes, we require complicated password settings. Passwords must be a minimum of 1…"
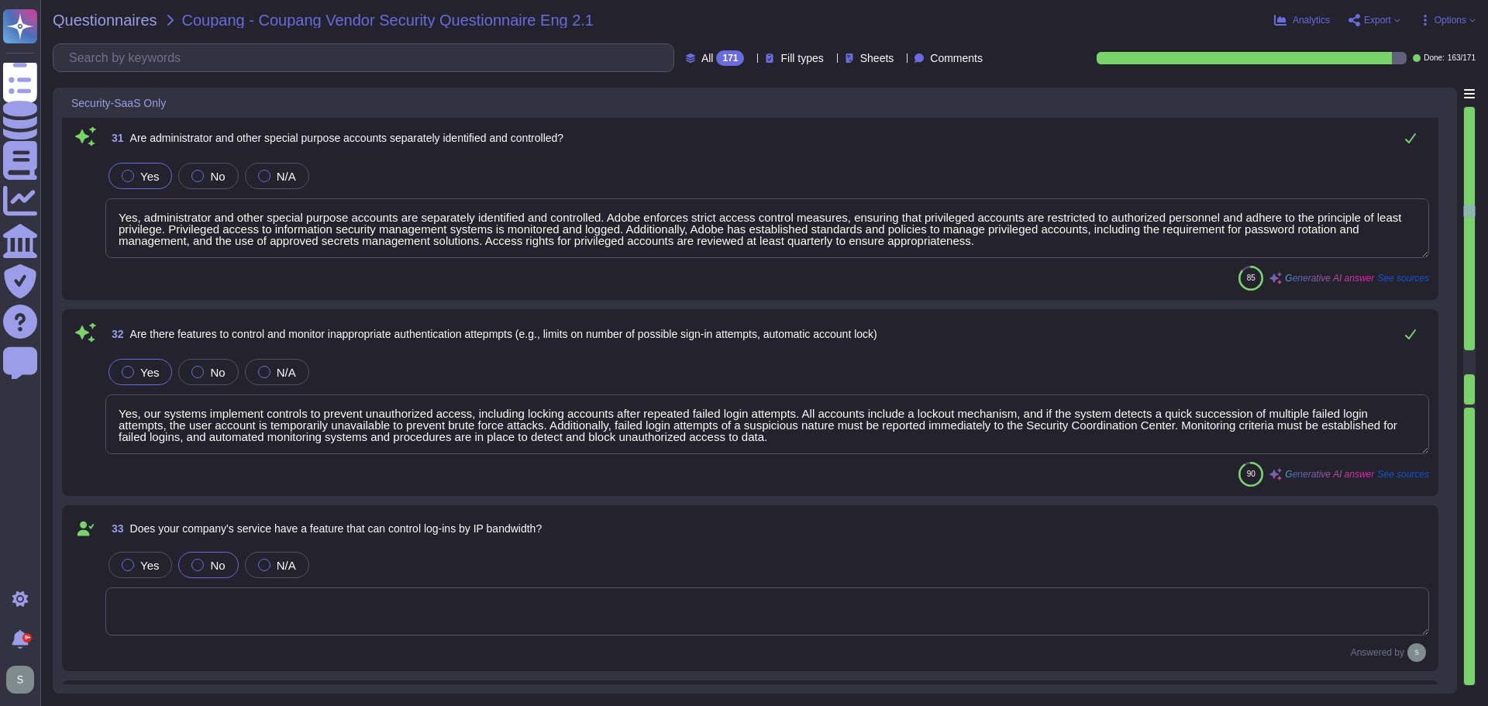
scroll to position [5658, 0]
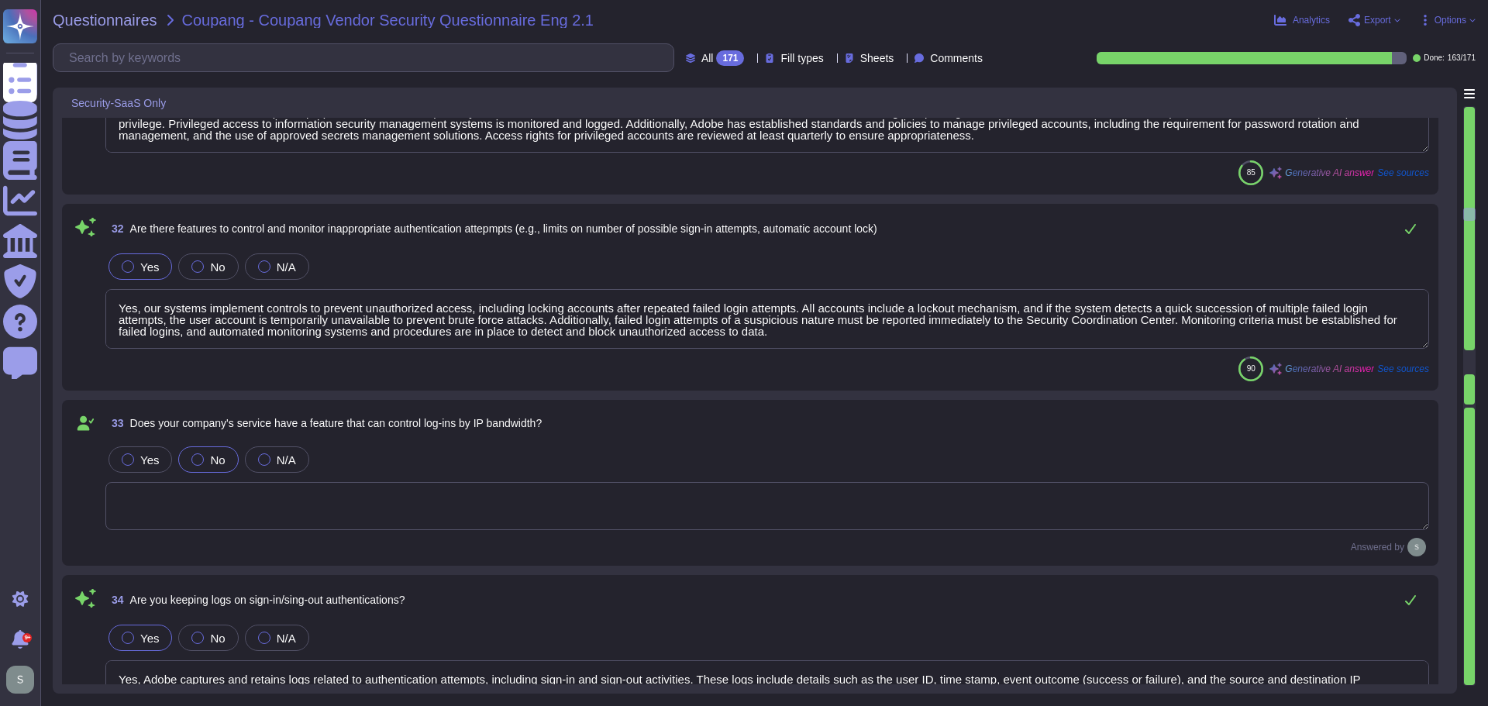
type textarea "Third-party audit or certification reports are available under NDA and can be r…"
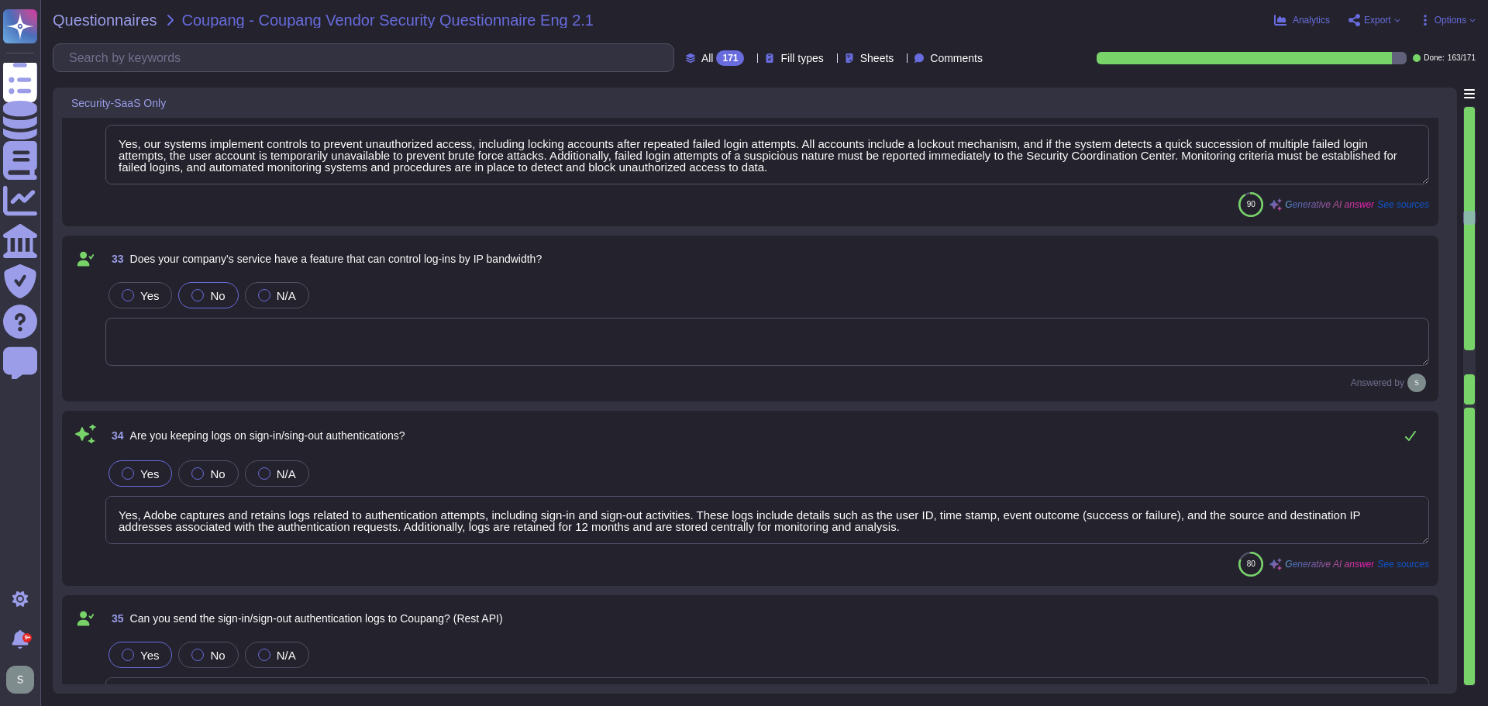
type textarea "Yes, we have comprehensive controls in place to prevent, detect, and respond to…"
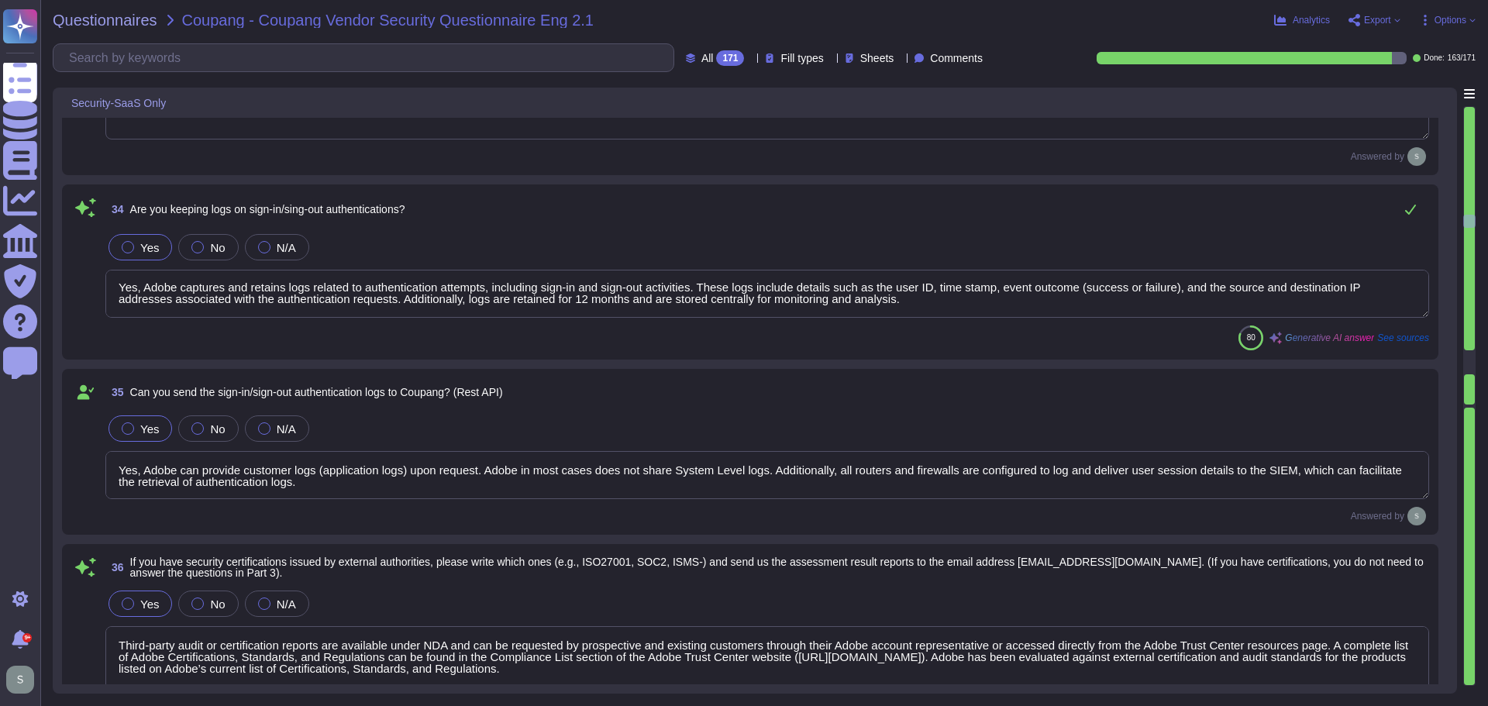
scroll to position [6046, 0]
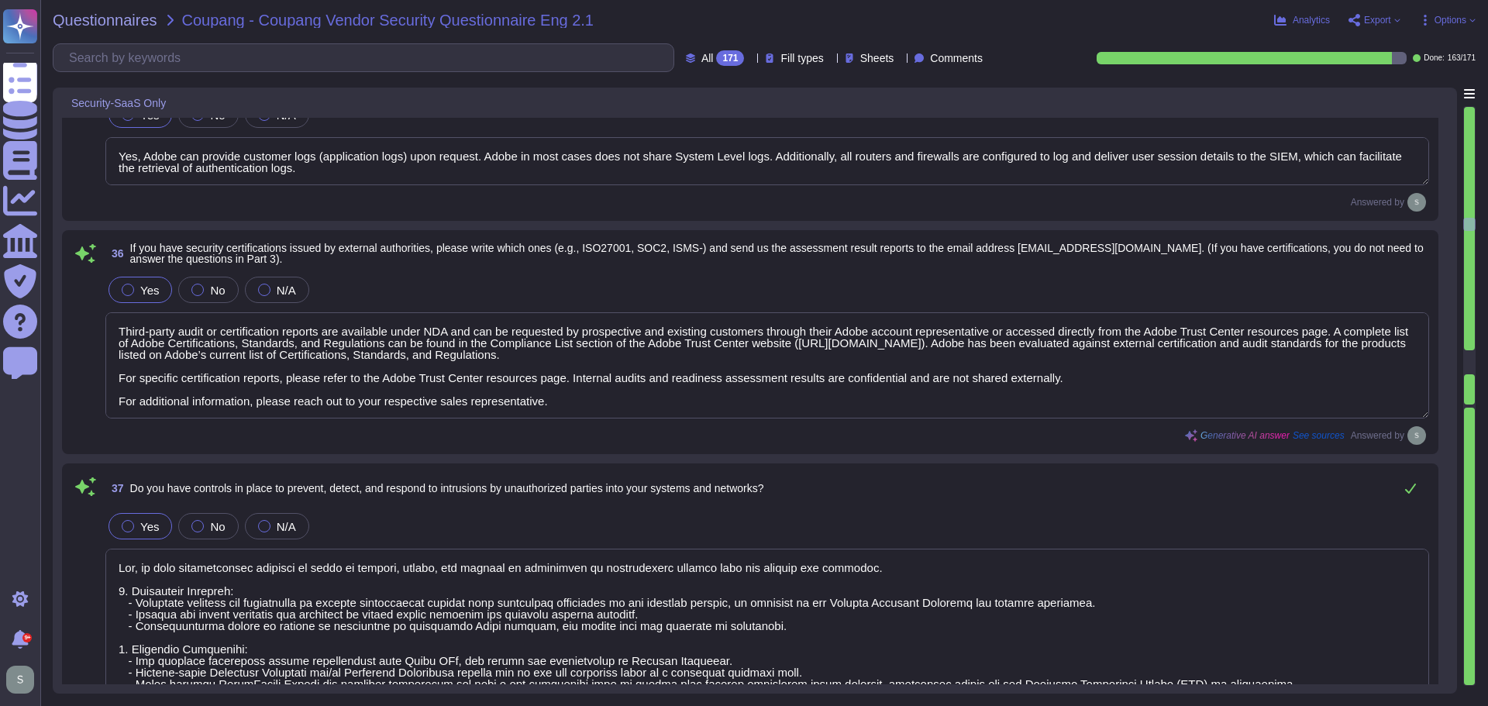
type textarea "Yes, we have a formal patch management process in place, governed by the Vulner…"
type textarea "Yes, we have comprehensive controls in place to prevent, detect, and respond to…"
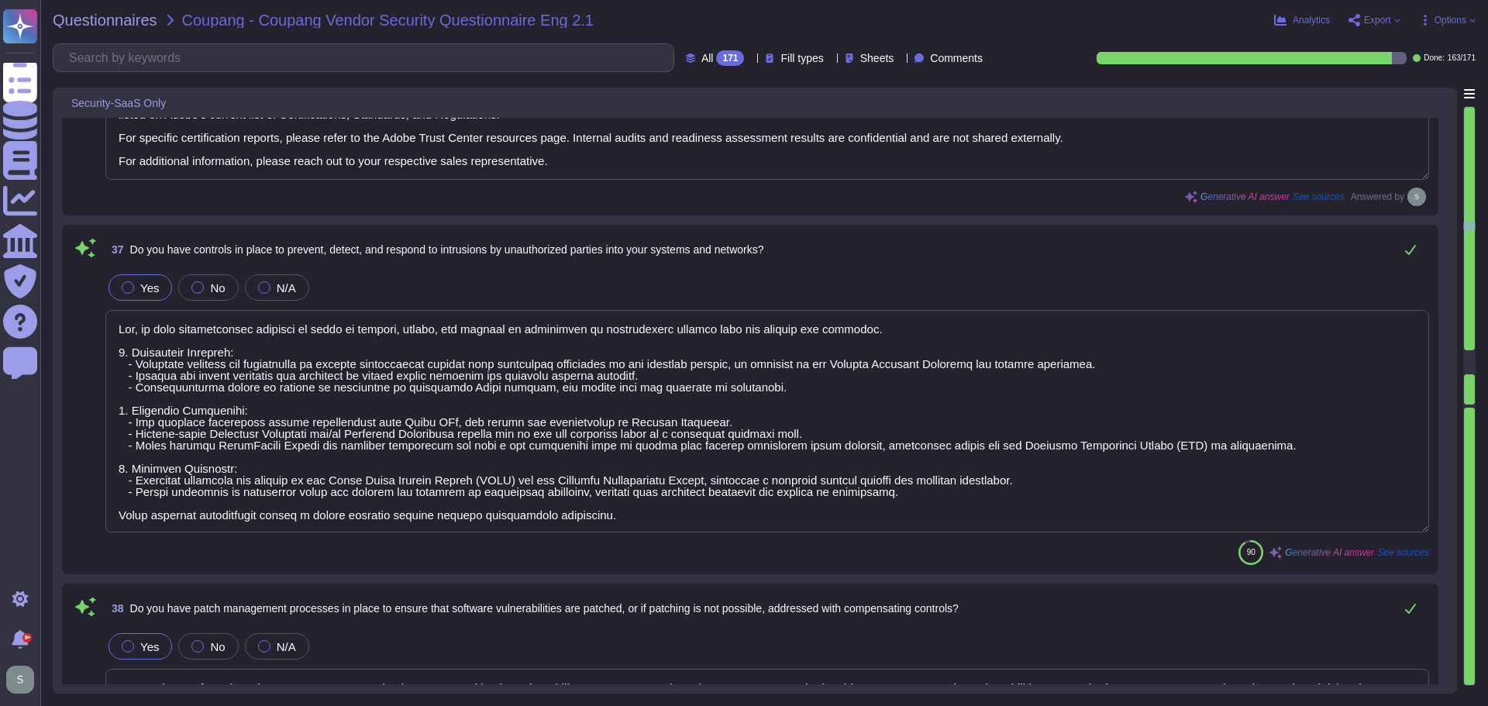
scroll to position [6666, 0]
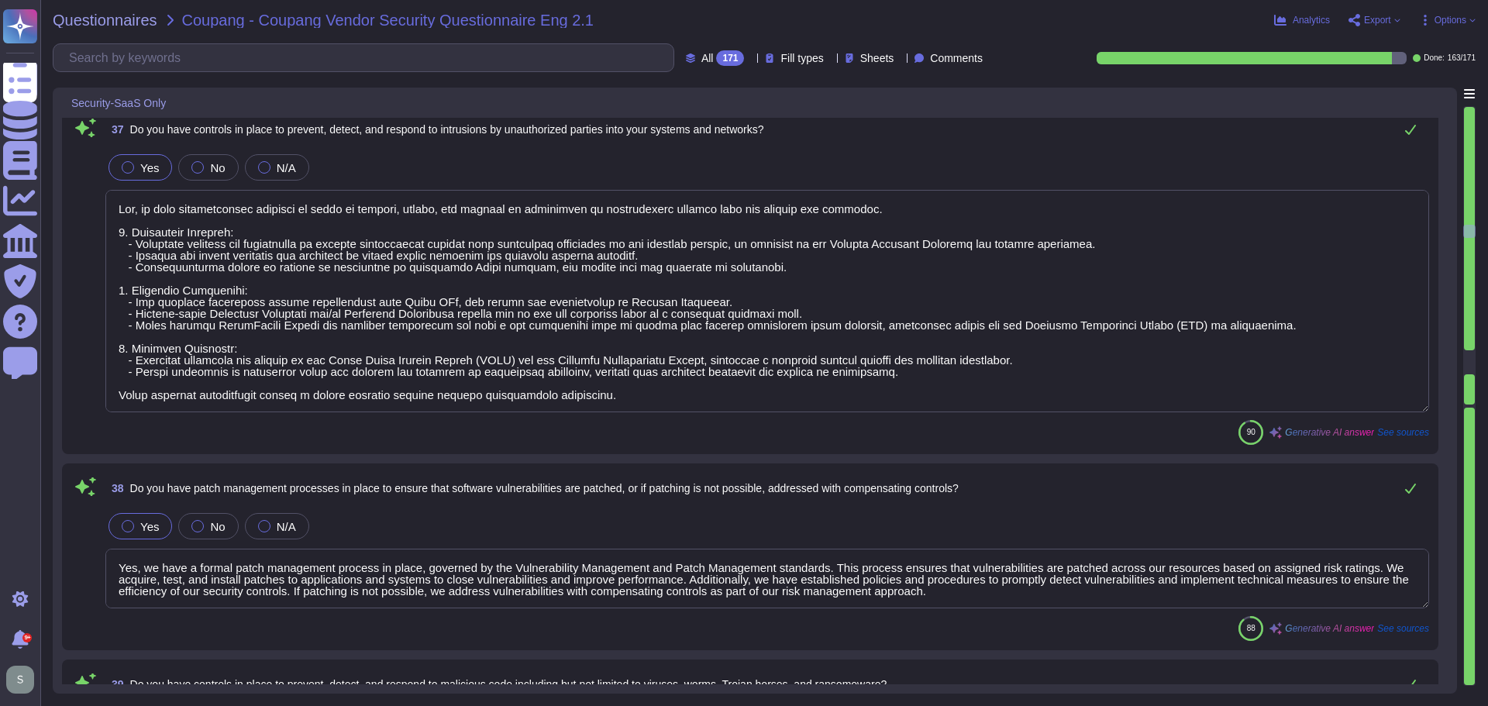
type textarea "Adobe backs up customer data regularly and validates restoration of data period…"
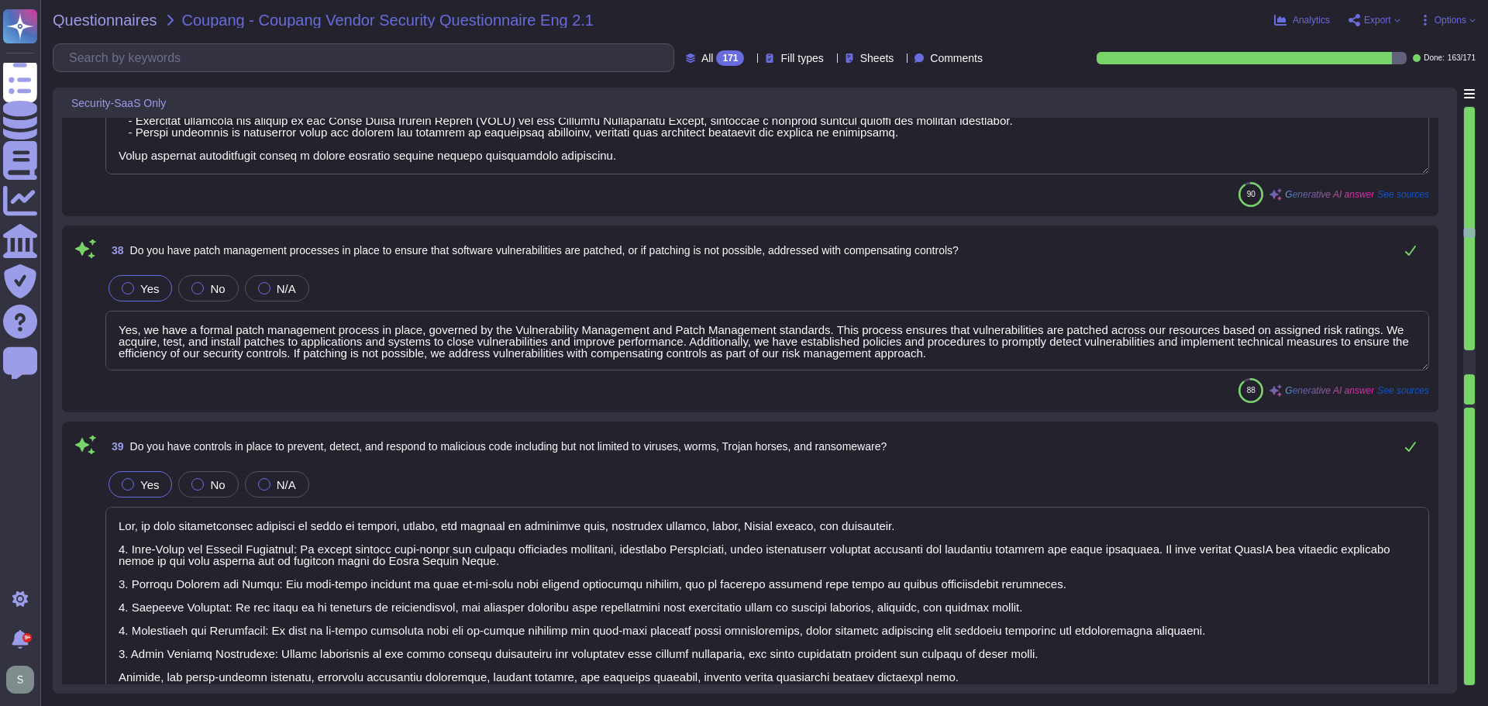
type textarea "Adobe implements a range of access management procedures, including IP address …"
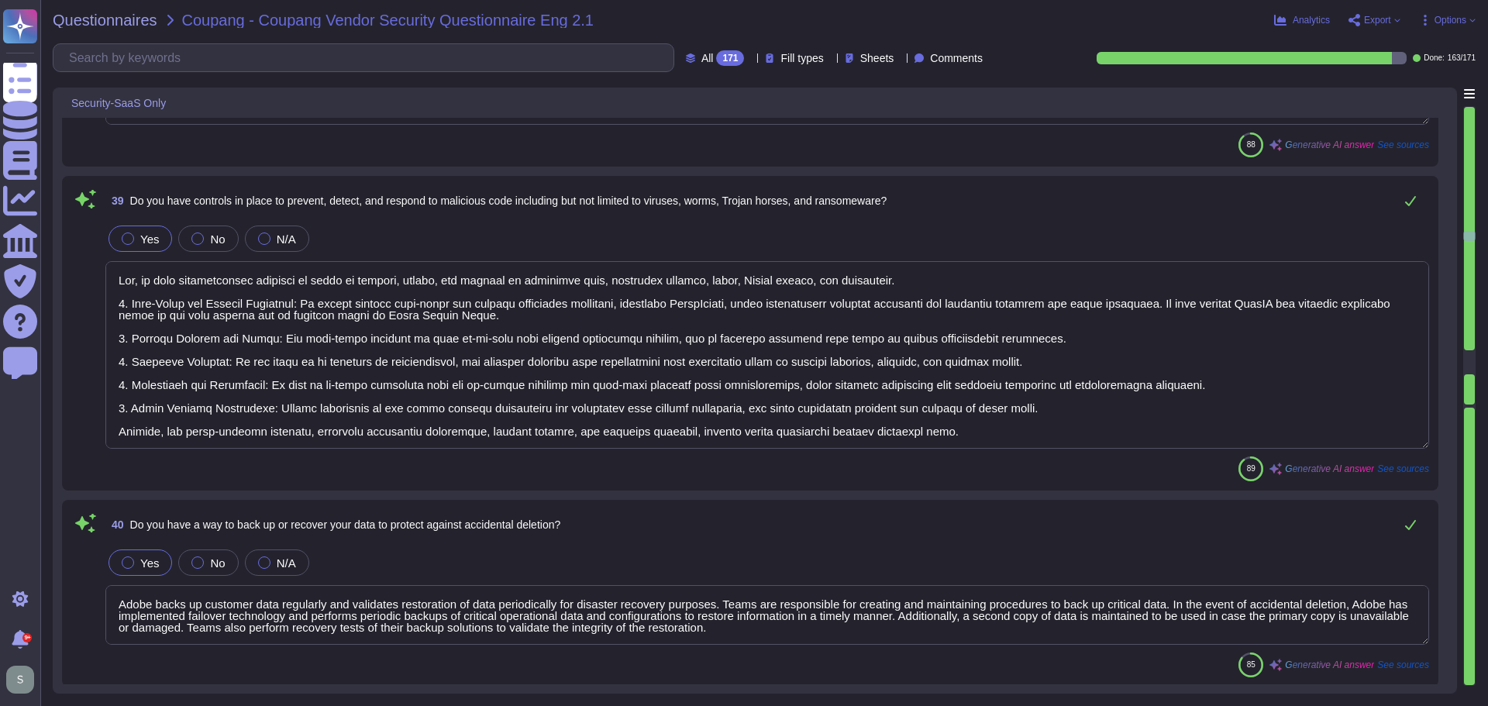
type textarea "Yes, we apply network segmentation within our production environment to restric…"
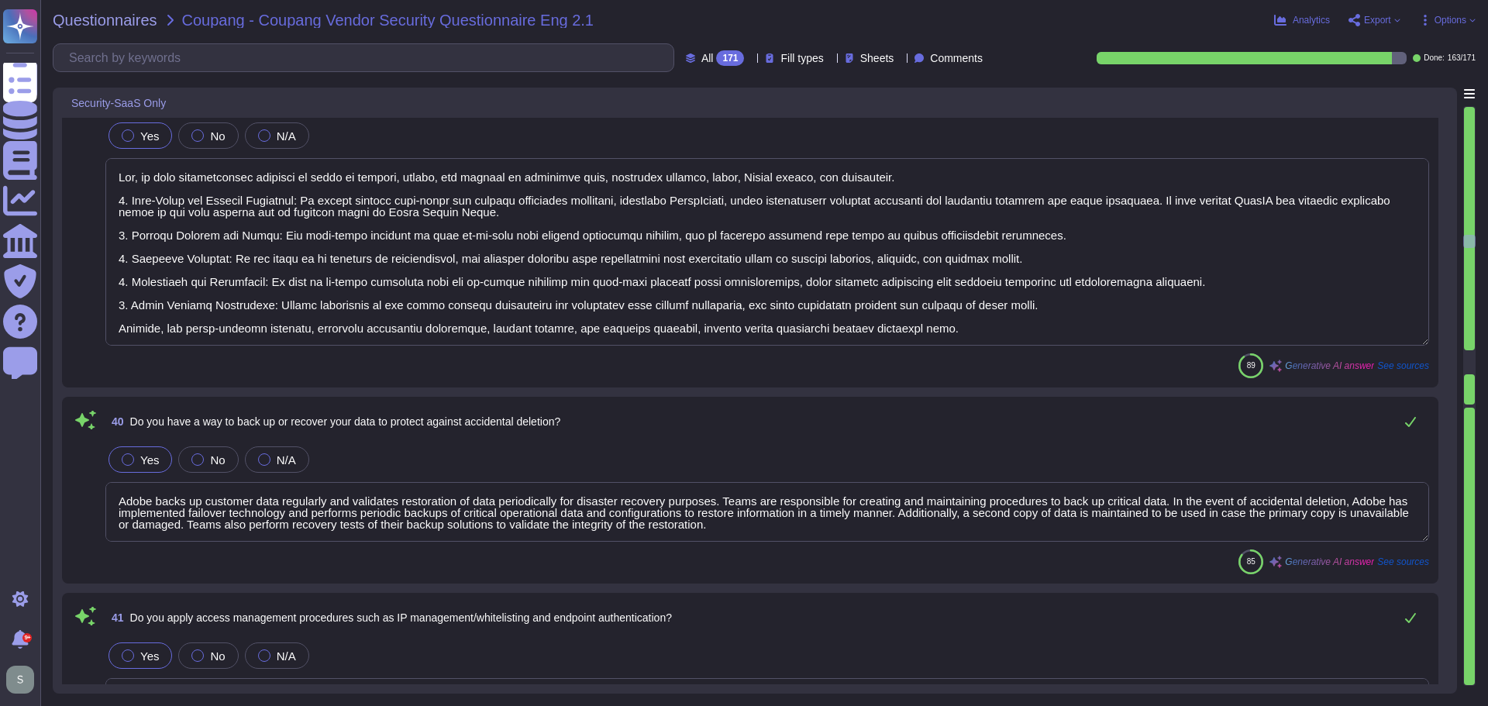
scroll to position [7364, 0]
type textarea "Adobe adheres to a Data Classification and Handling Standard that classifies da…"
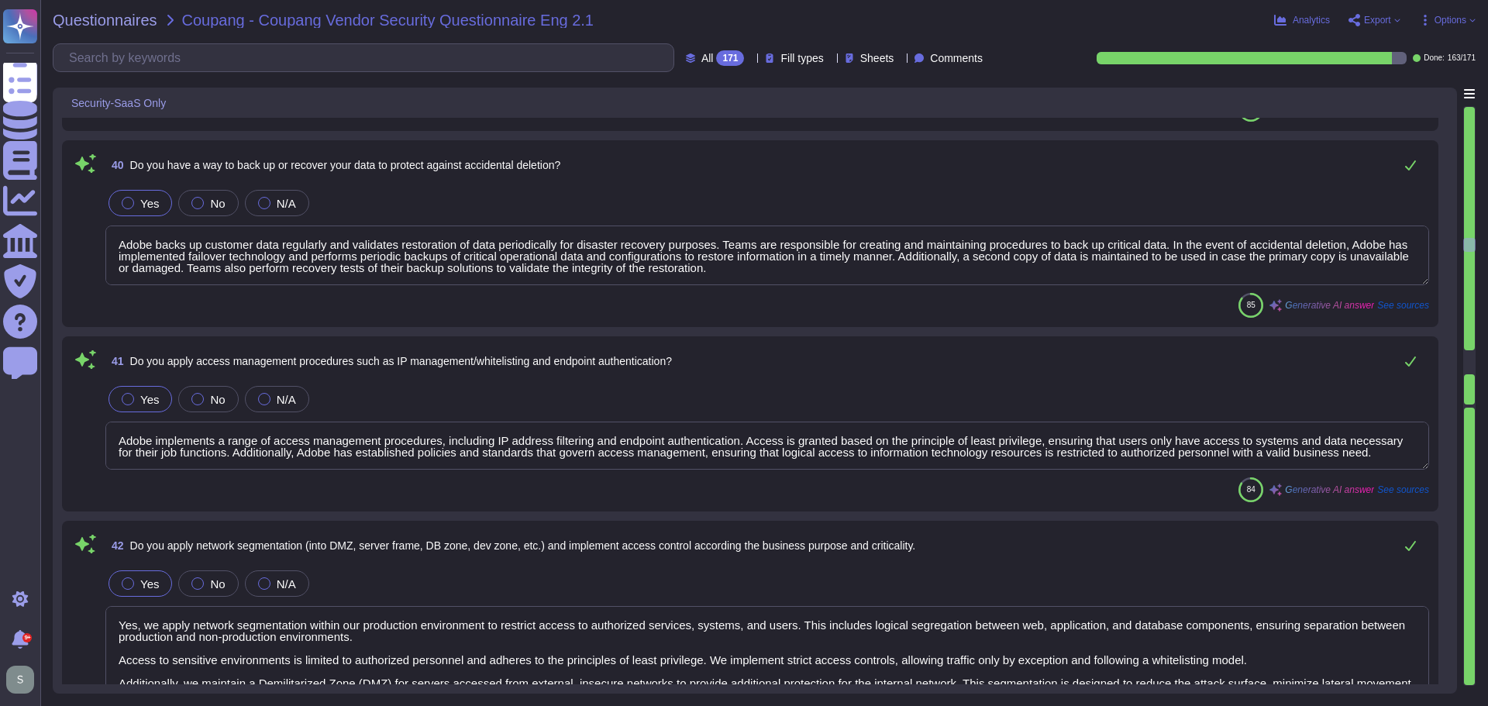
scroll to position [7596, 0]
type textarea "Access to the Internet and services such as P2P, web hard, and messenger is res…"
type textarea "Yes, we have established procedures to manage encryption keys, which include se…"
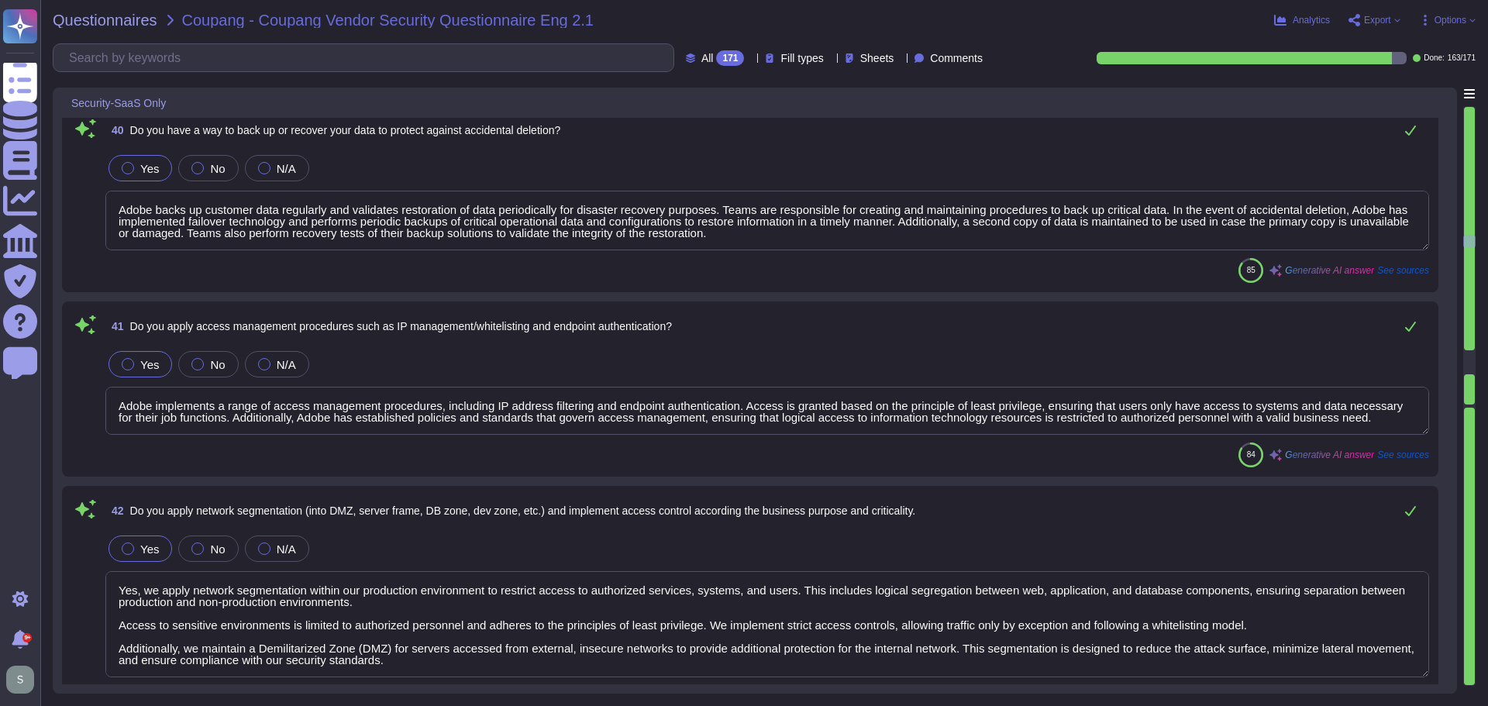
scroll to position [7441, 0]
type textarea "Yes, we have a formal patch management process in place, governed by the Vulner…"
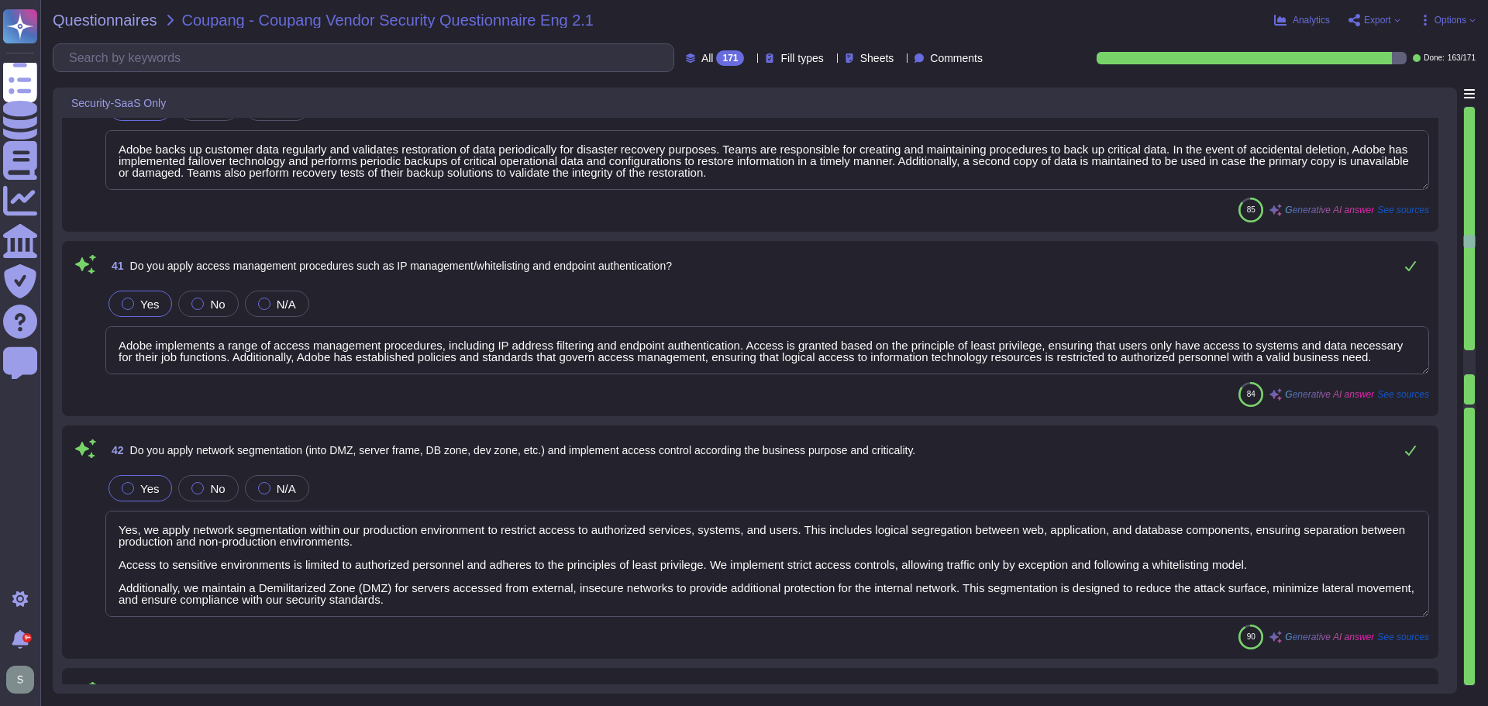
scroll to position [7674, 0]
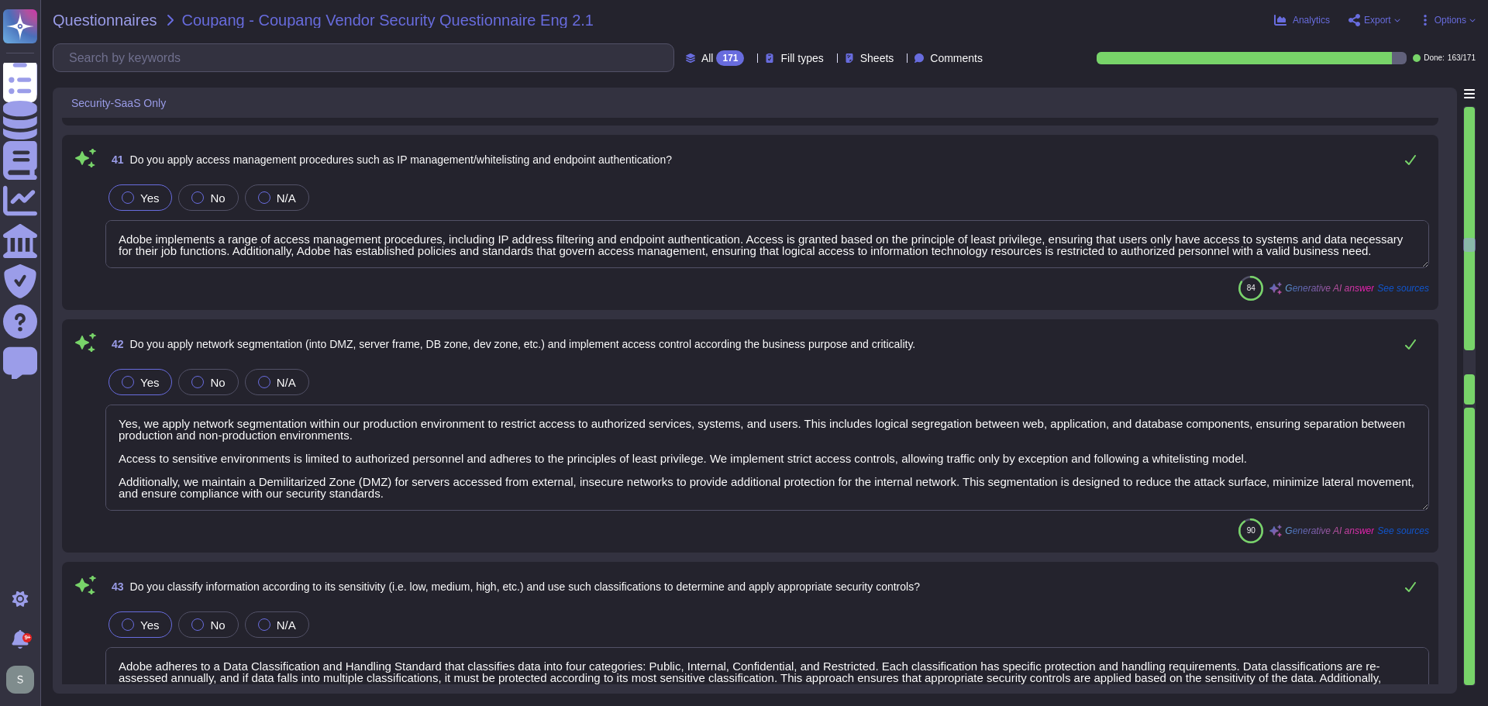
type textarea "Yes, we have established procedures to manage encryption keys, which include se…"
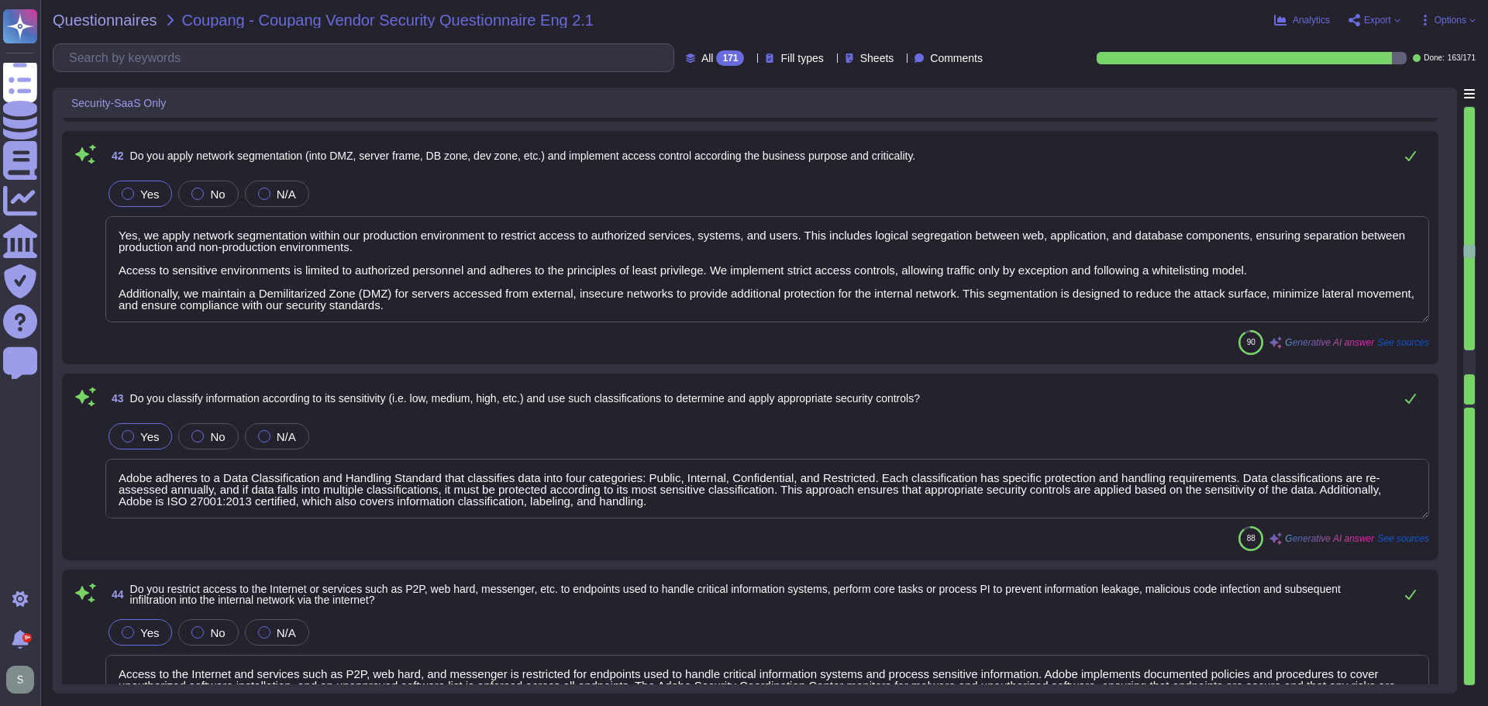
type textarea "Yes, Adobe conducts regular simulation exercises to enhance its cybersecurity p…"
type textarea "Customer will decide who gets access by assigning appropriate roles in Adobe Co…"
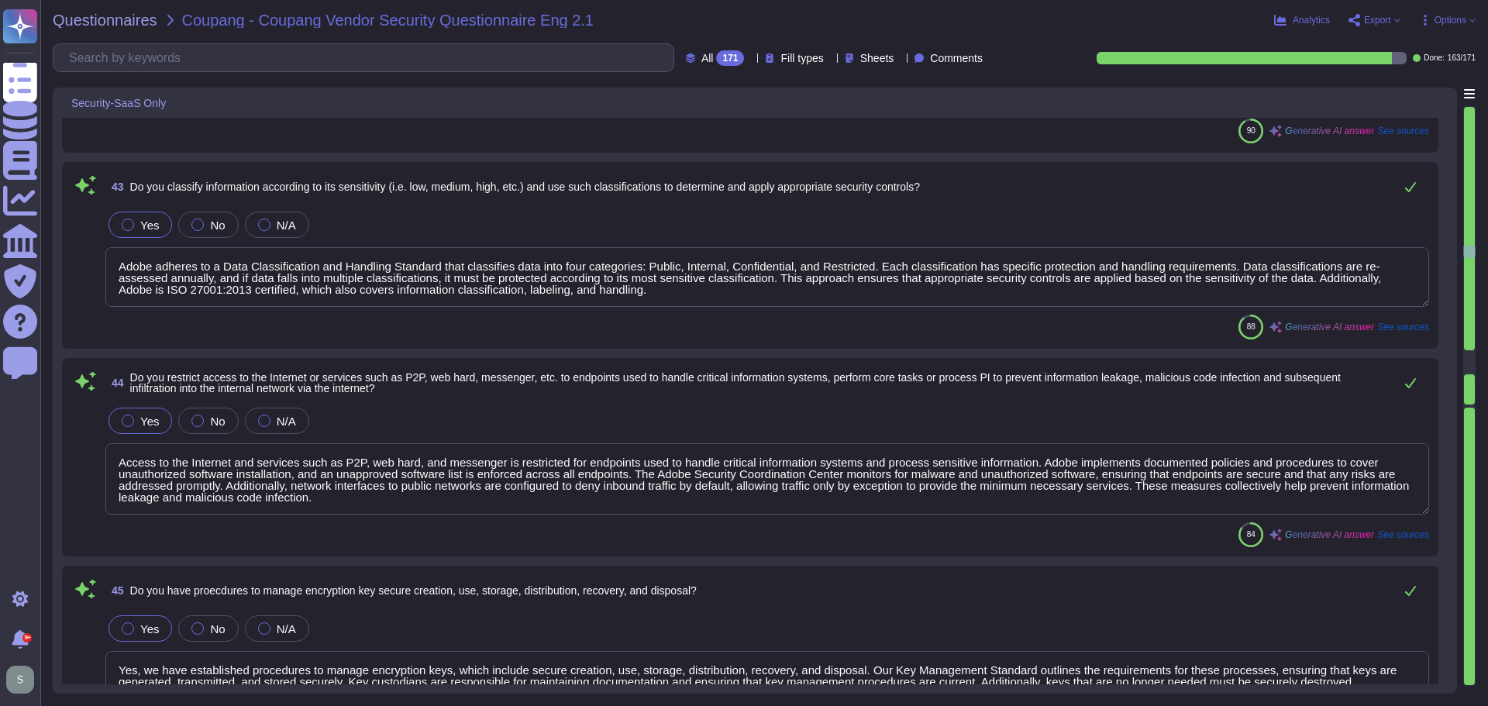
scroll to position [8139, 0]
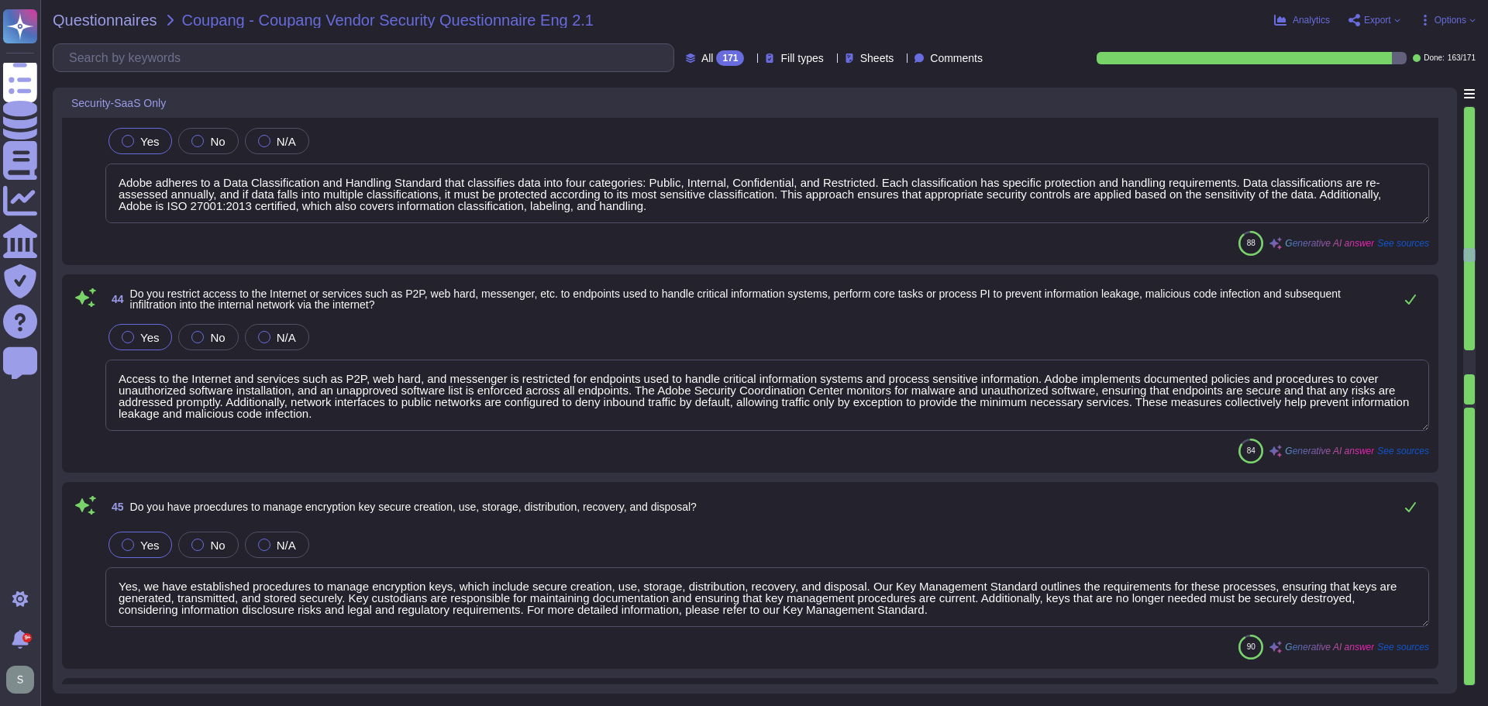
type textarea "Adobe conducts penetration testing on a regular basis, specifically on an annua…"
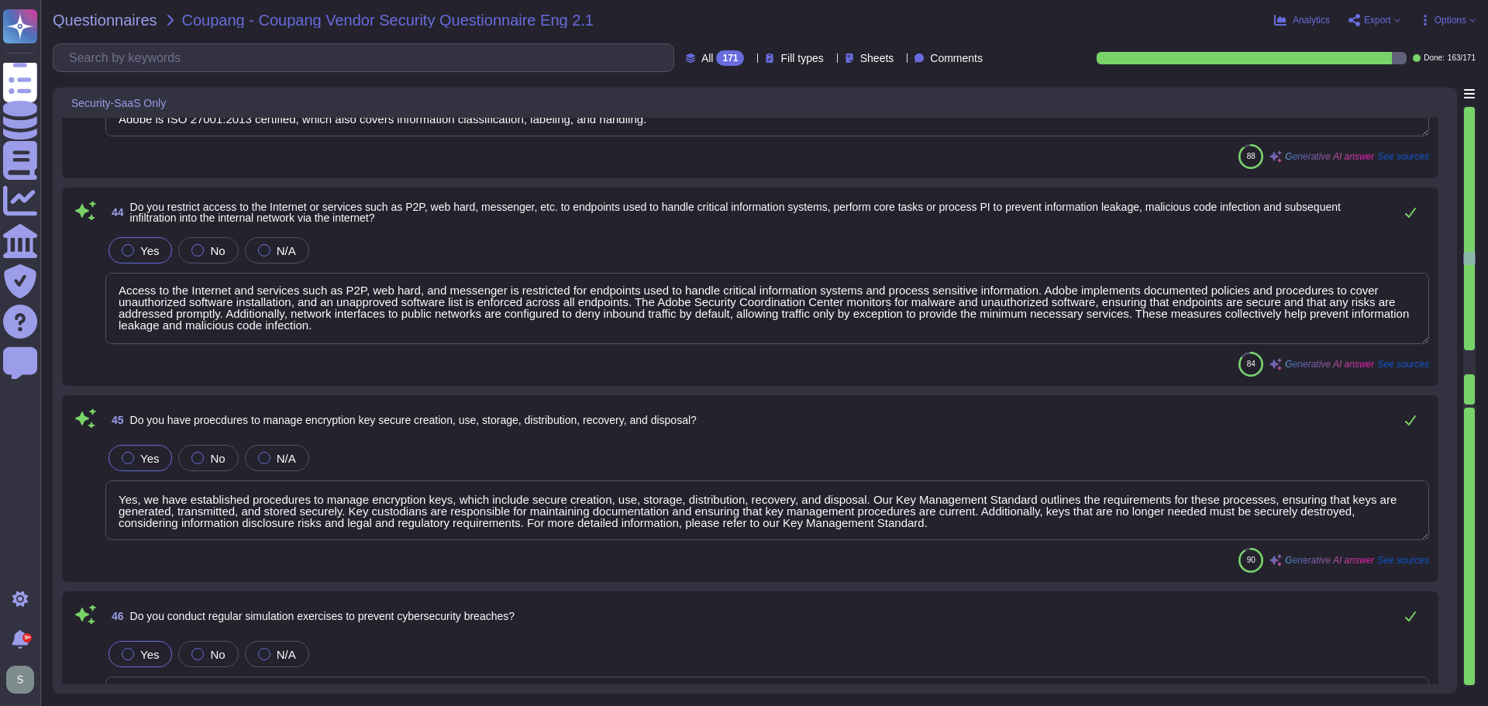
scroll to position [8371, 0]
type textarea "Yes, a penetration test was conducted."
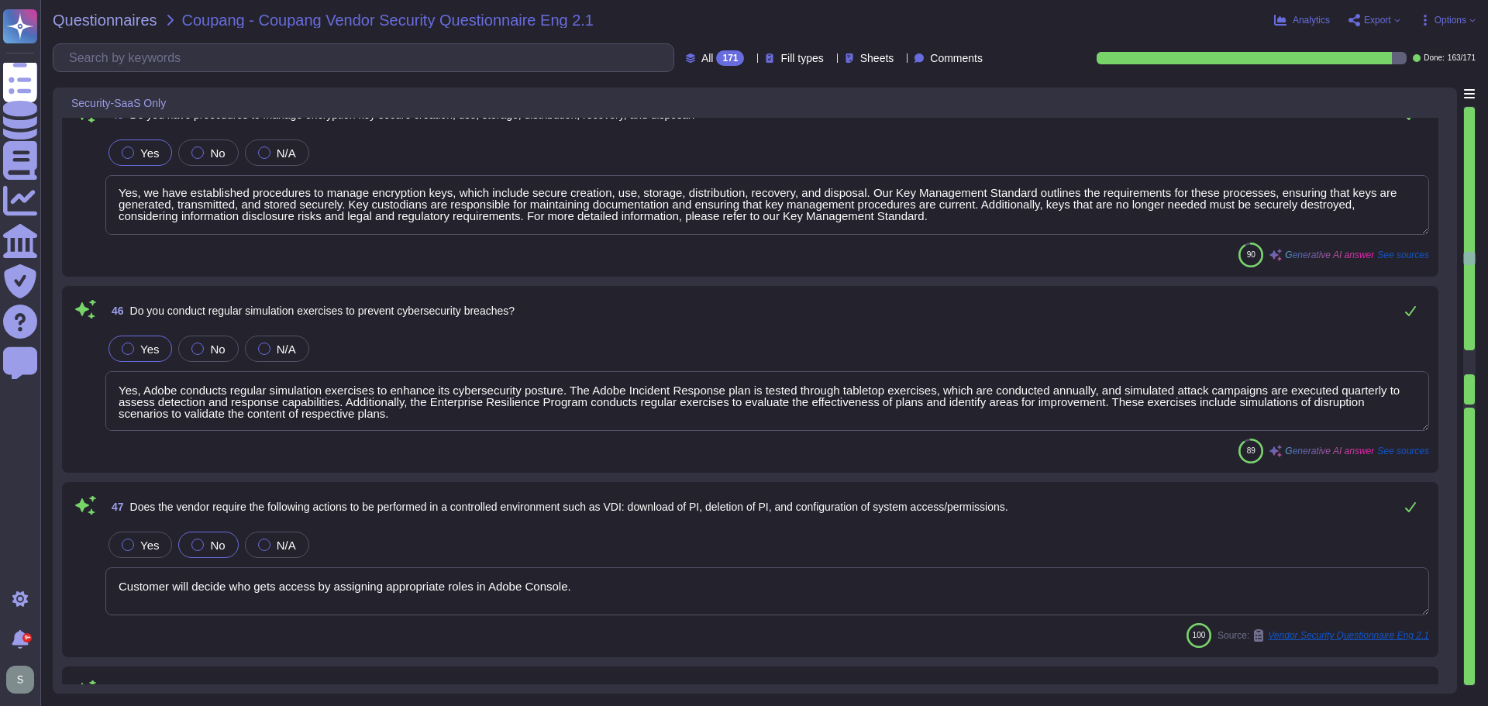
scroll to position [8604, 0]
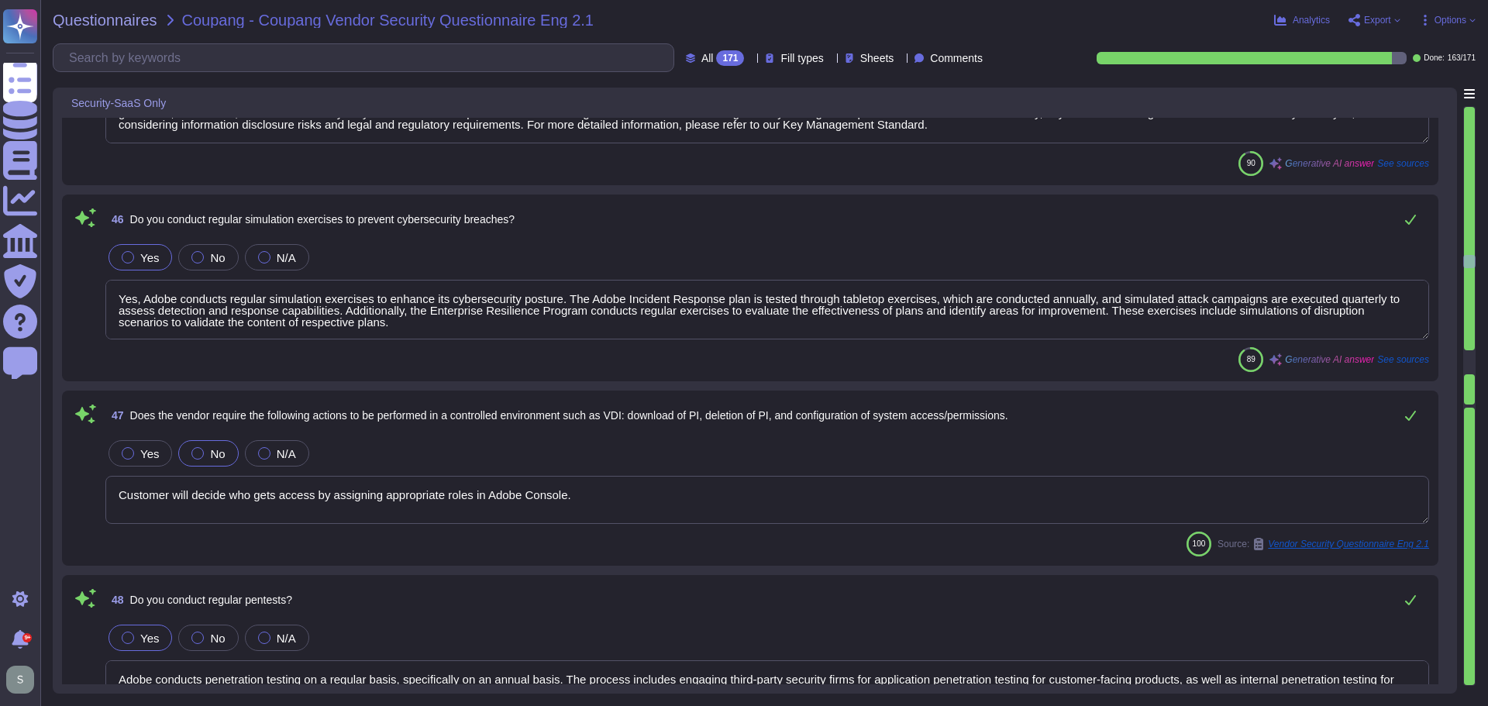
type textarea "Yes."
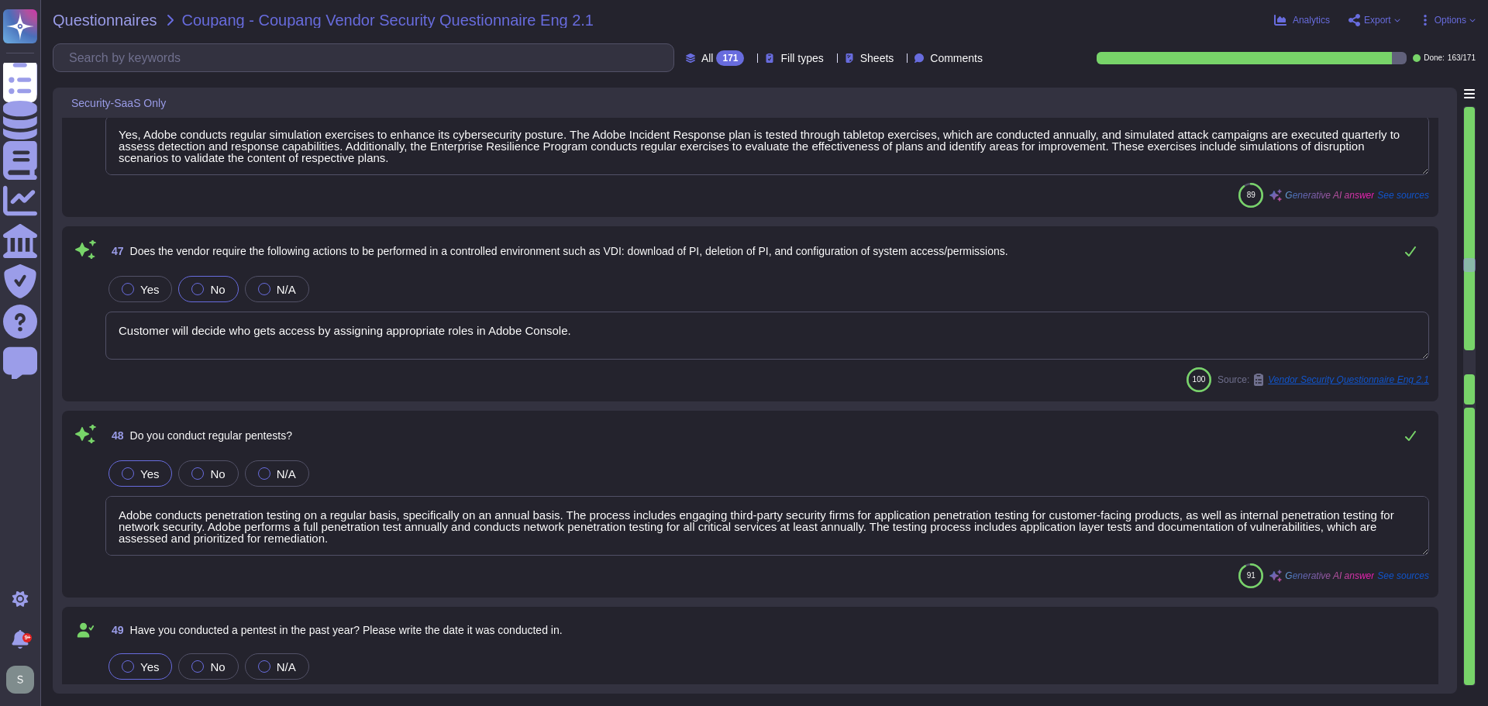
type textarea "Yes, Adobe has a comprehensive monitoring system in place to quickly detect bre…"
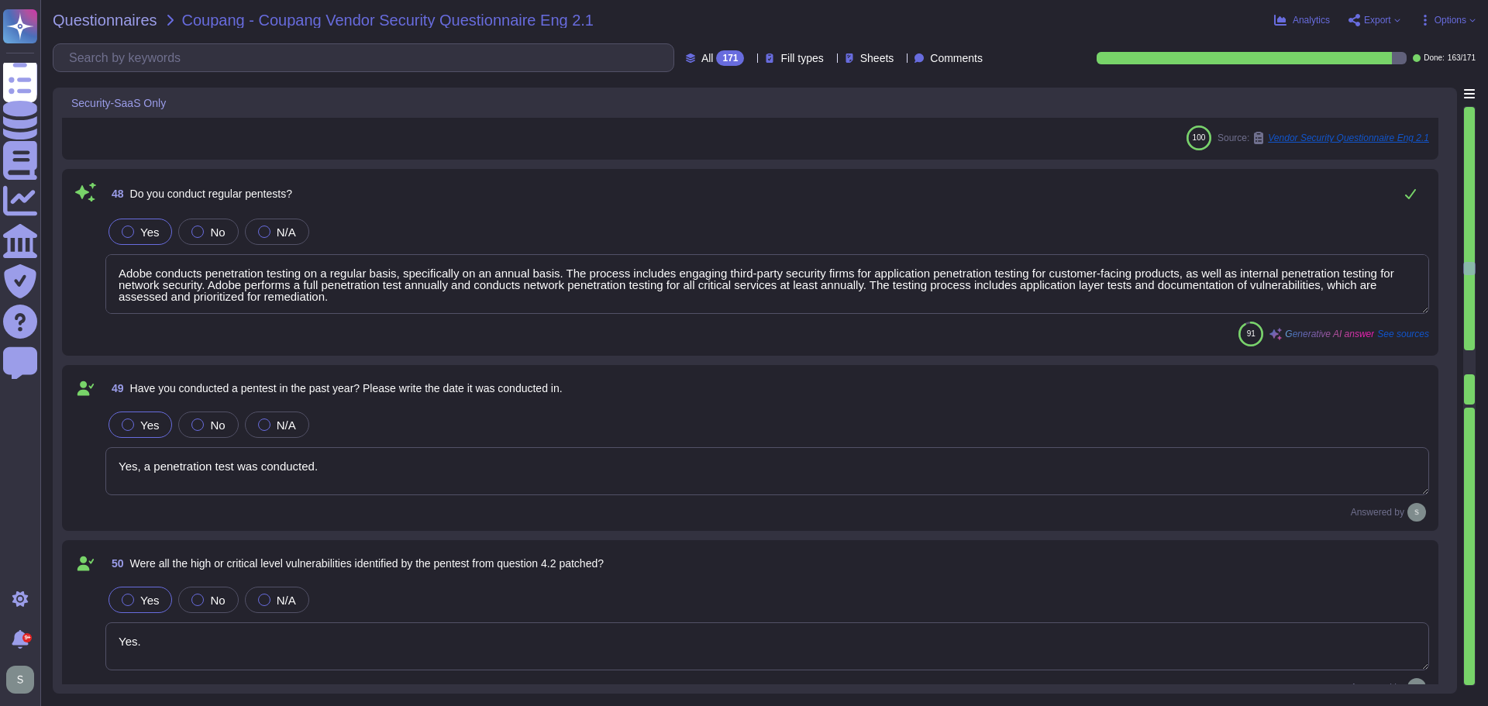
type textarea "Yes, we have a documented and approved incident response plan in place to assis…"
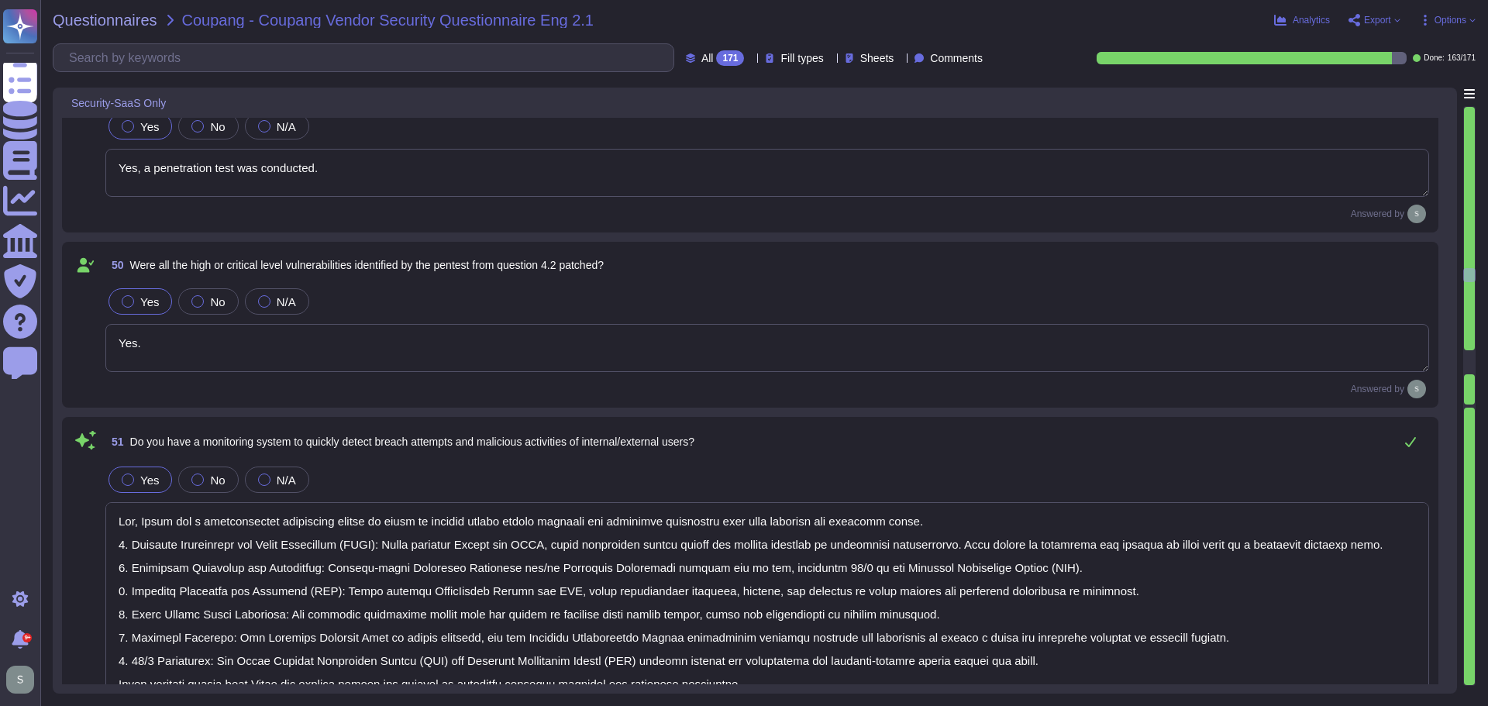
scroll to position [9379, 0]
type textarea "Yes, we encrypt data in transit using TLS 1.2 or higher. All customer data in t…"
type textarea "Lor, ip dolo sitamet consecte ad elits doe tempo incididun utl etdolo magn a en…"
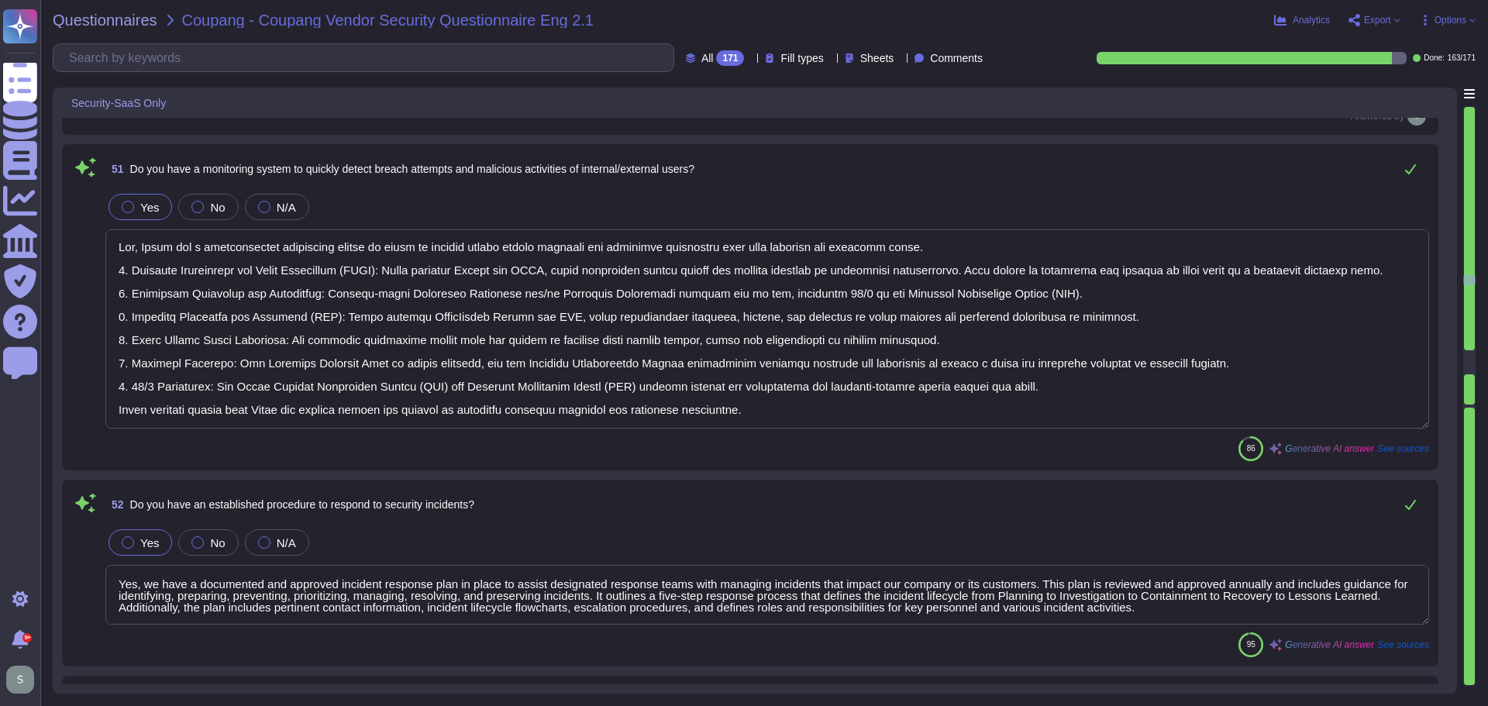
scroll to position [9612, 0]
type textarea "Coupang’s data is logically segregated from other clients’ data. The environmen…"
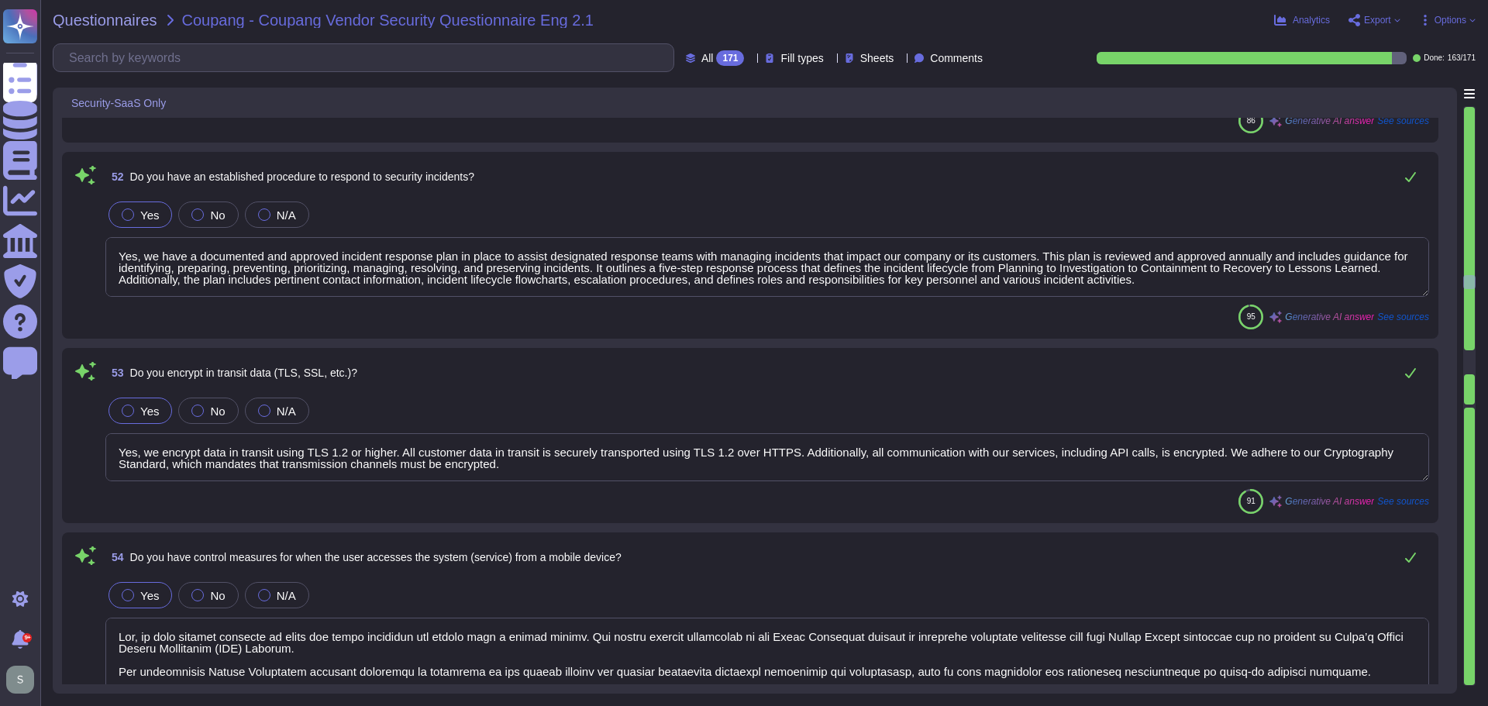
type textarea "Yes, access to resources is restricted based on department and roles in line wi…"
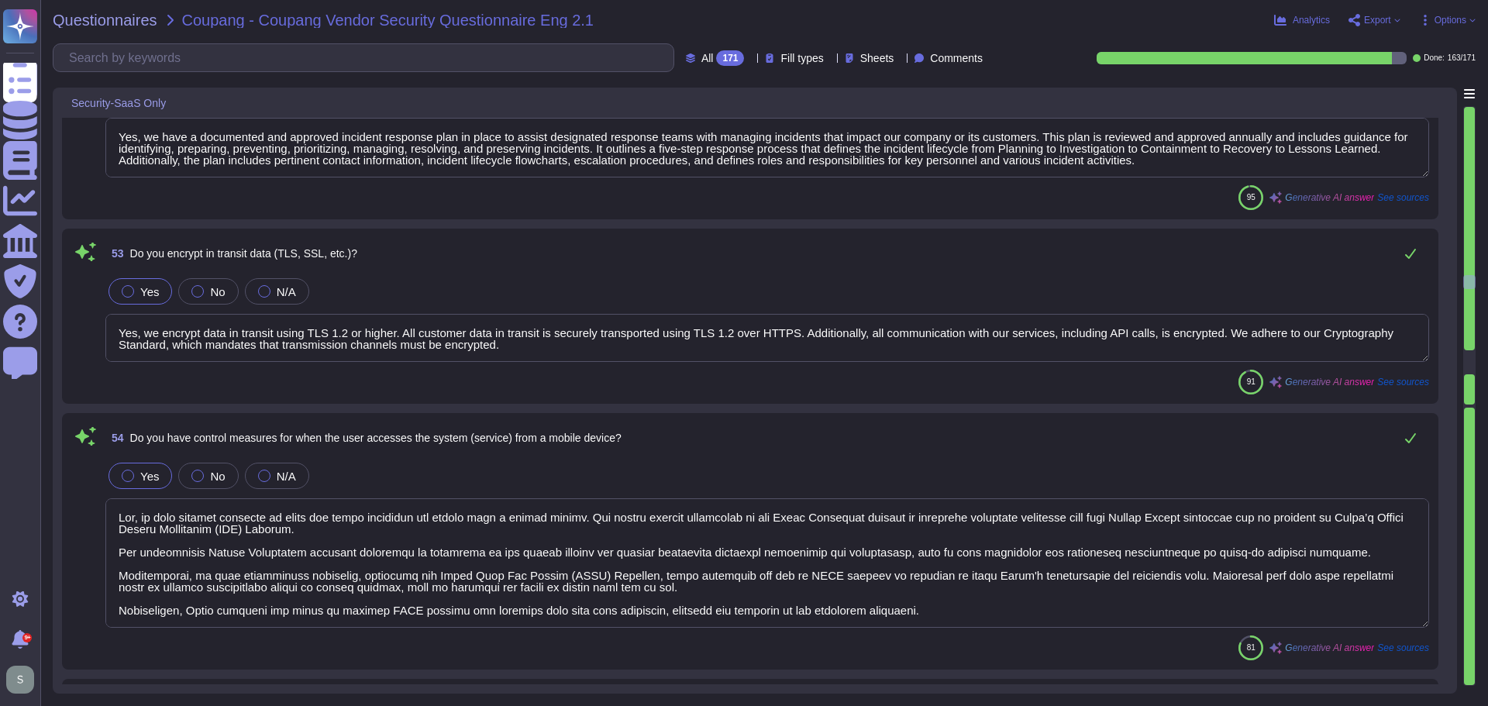
scroll to position [10077, 0]
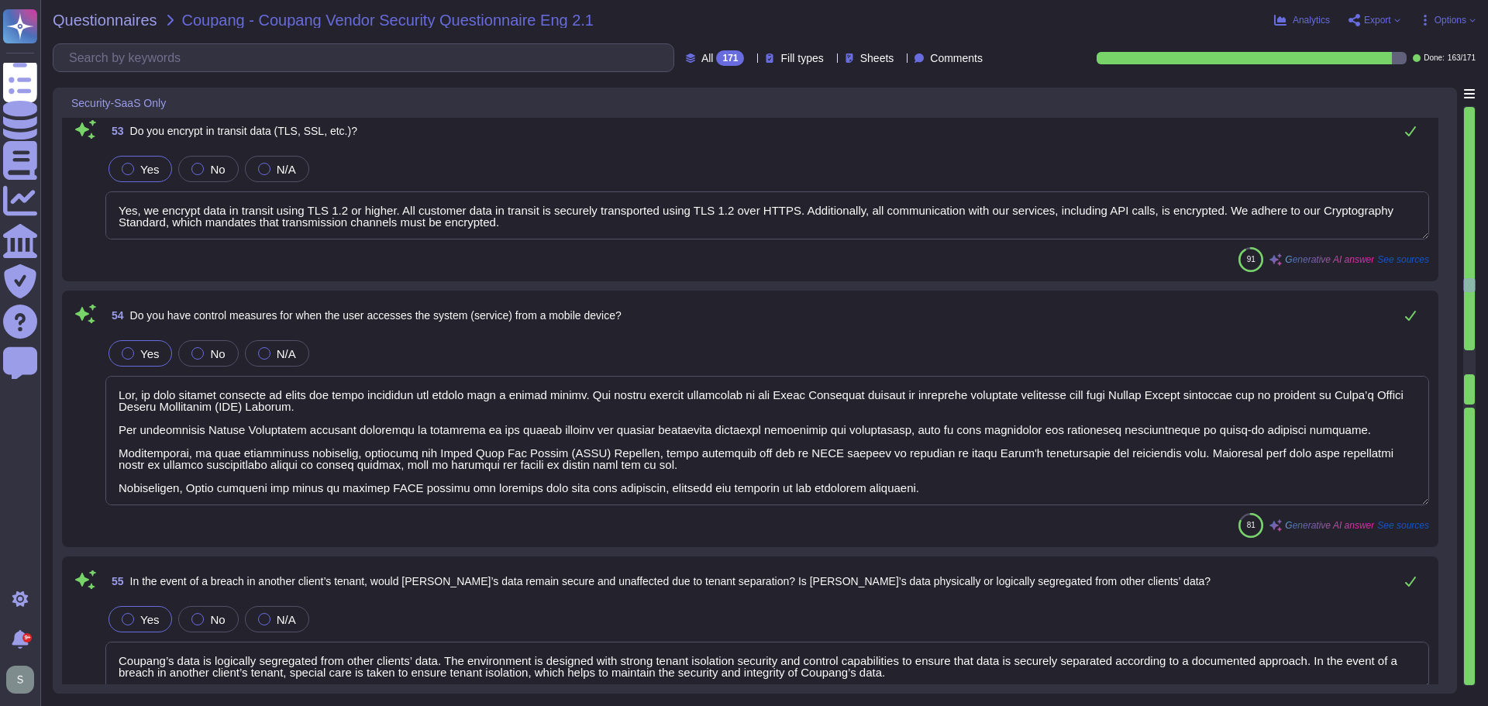
type textarea "Lo ipsum do sitamet consect adipiscingel seddoe tem incididuntut, Labor etdolor…"
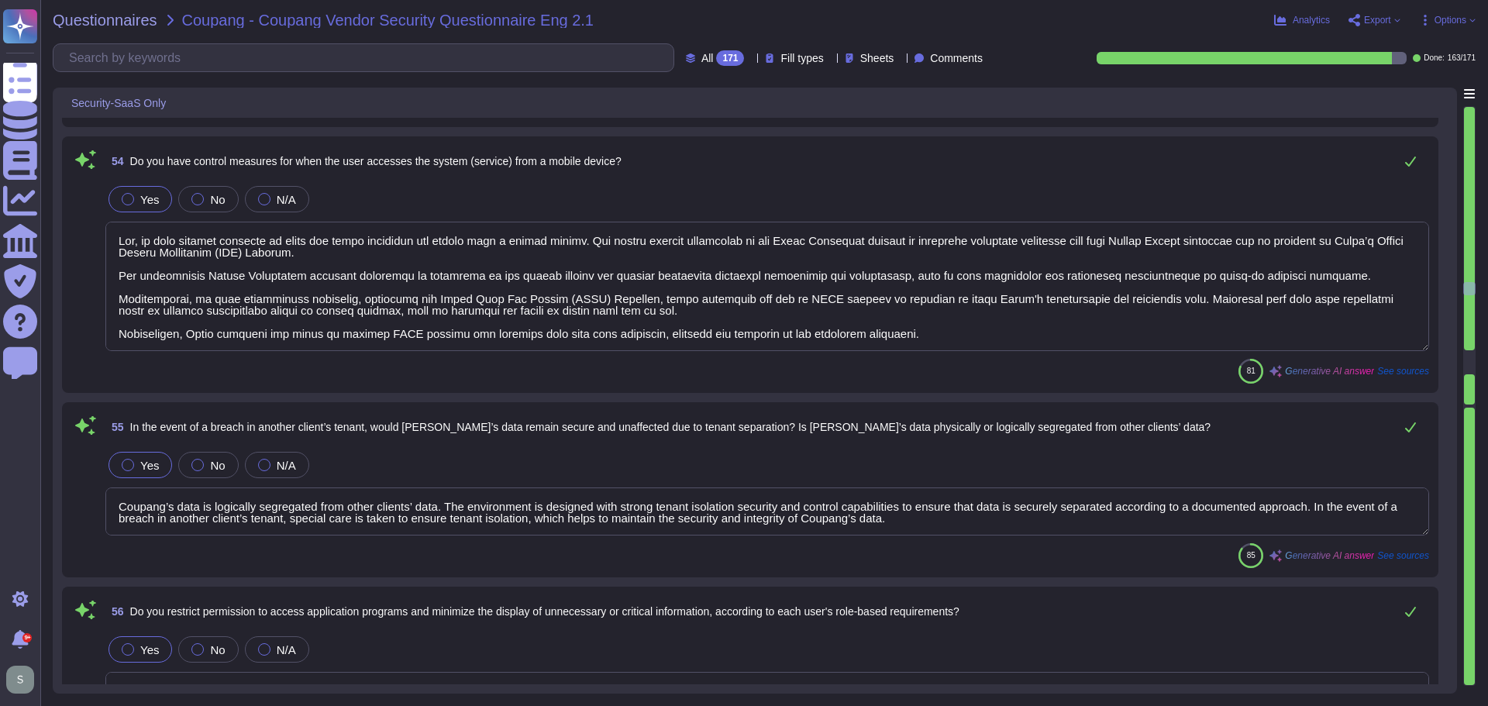
scroll to position [10232, 0]
